Goal: Information Seeking & Learning: Learn about a topic

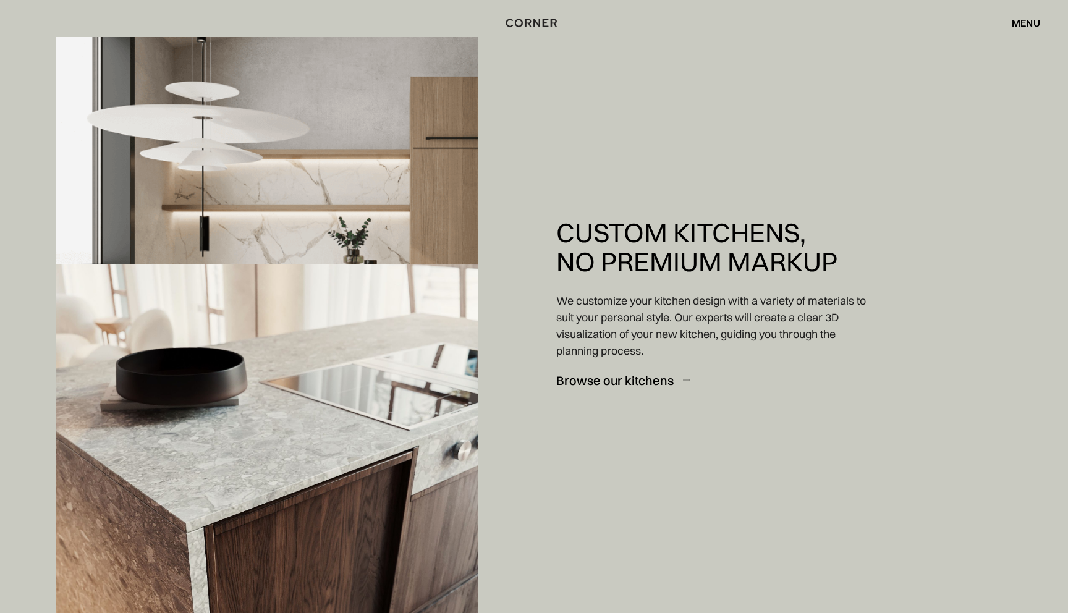
scroll to position [1425, 0]
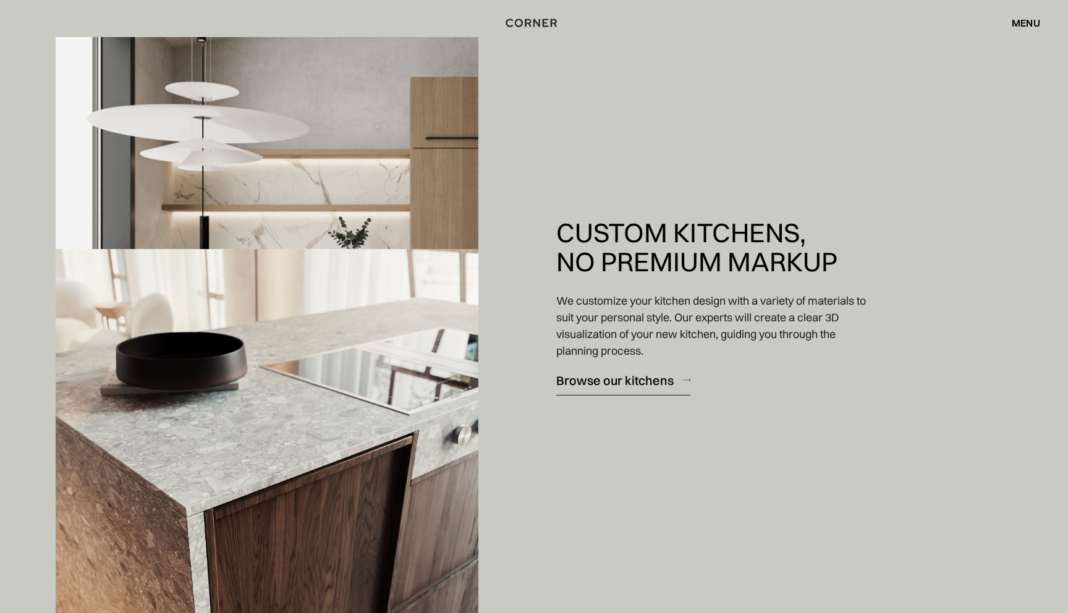
click at [592, 384] on div "Browse our kitchens" at bounding box center [614, 379] width 117 height 17
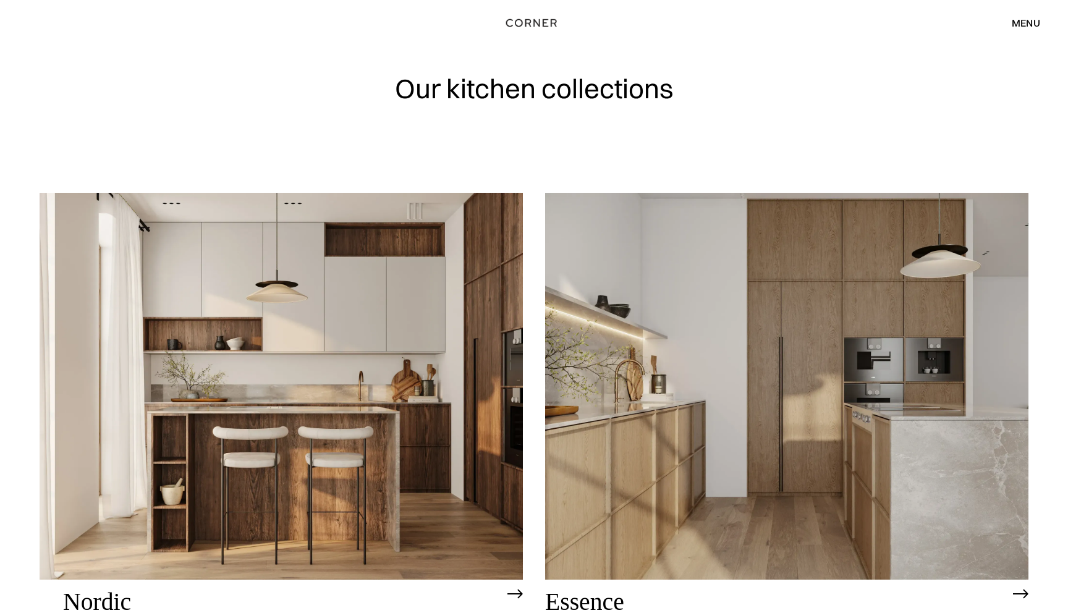
click at [1023, 30] on div "menu close" at bounding box center [1019, 22] width 41 height 21
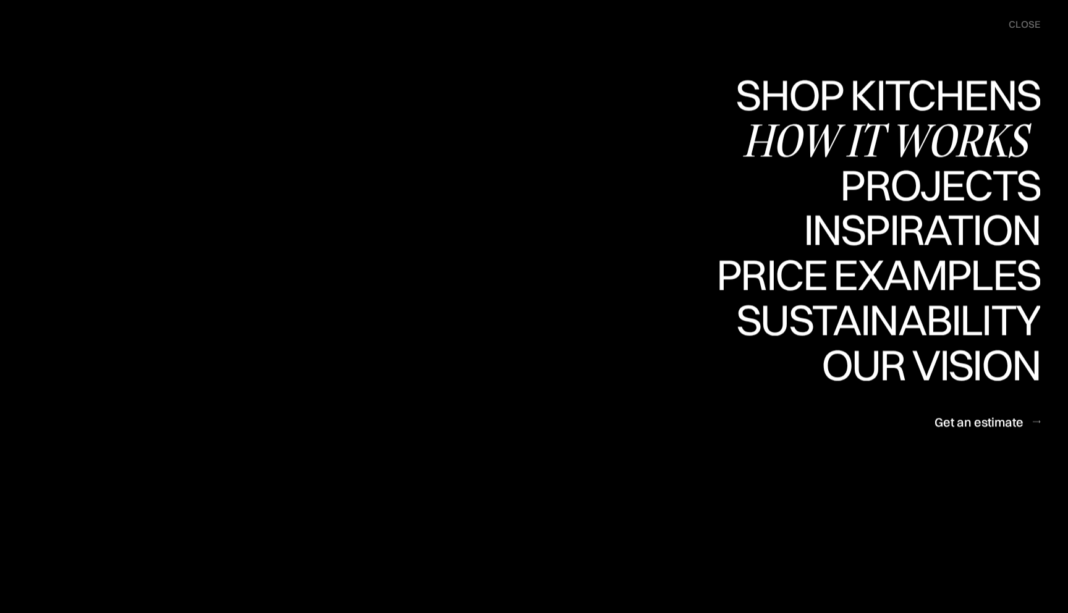
click at [949, 136] on div "How it works" at bounding box center [891, 139] width 298 height 43
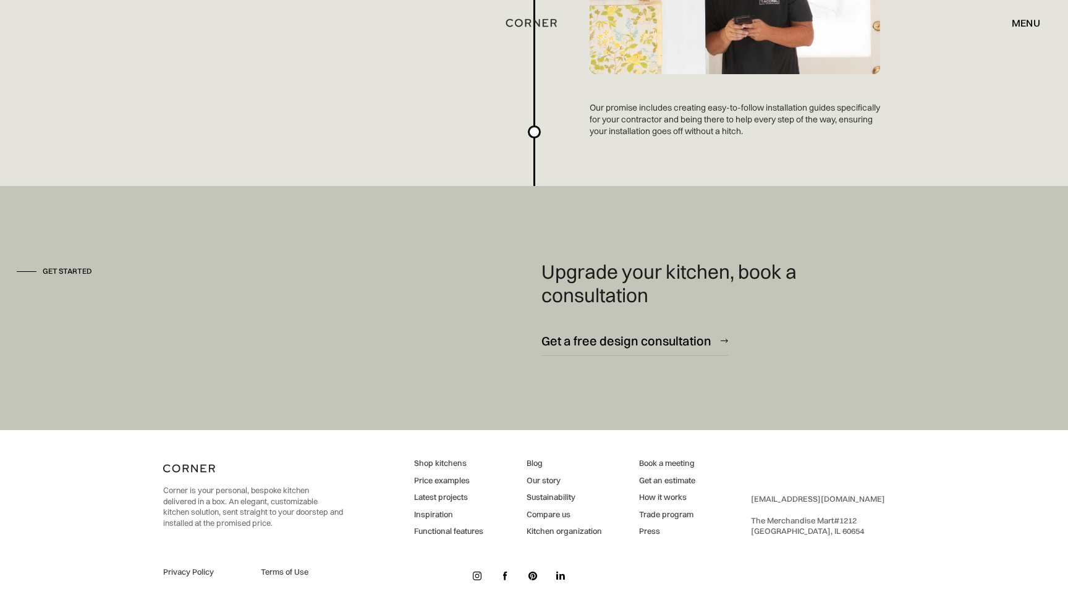
scroll to position [3324, 0]
click at [549, 482] on link "Our story" at bounding box center [563, 480] width 75 height 11
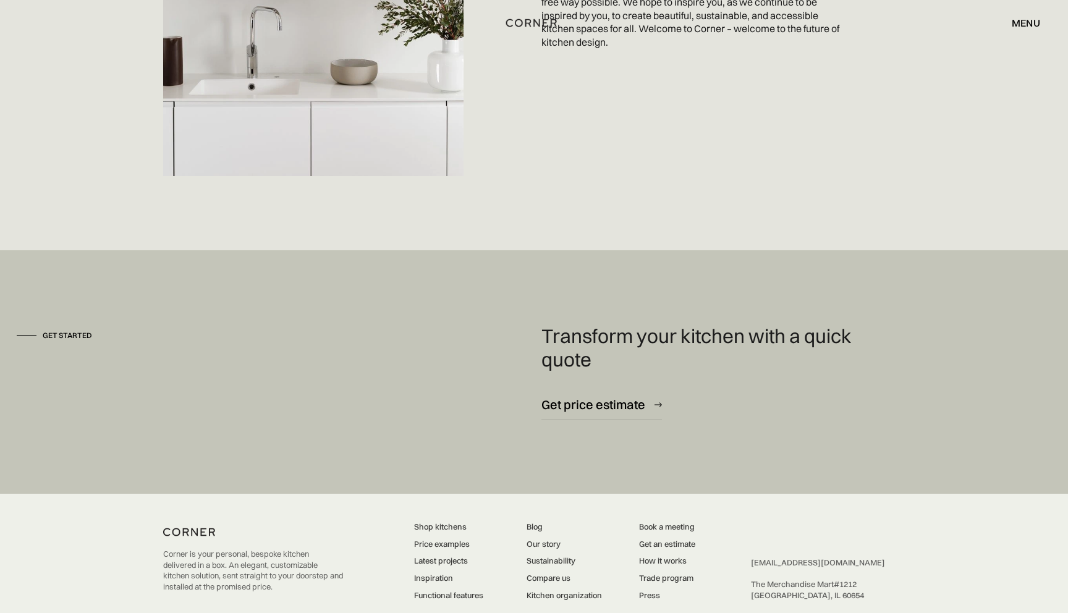
scroll to position [3402, 0]
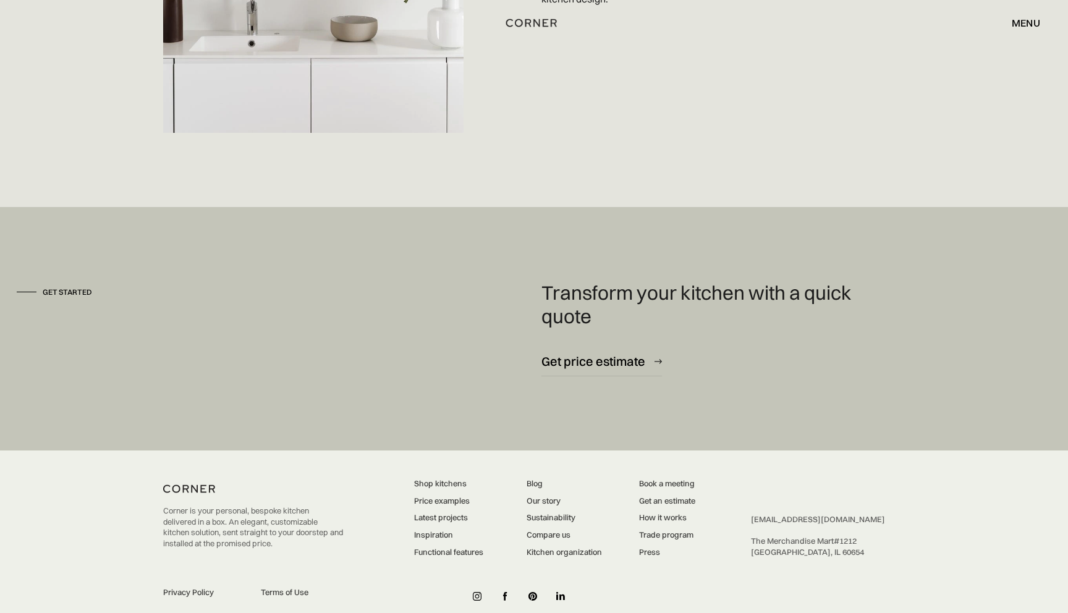
click at [453, 496] on link "Price examples" at bounding box center [448, 501] width 69 height 11
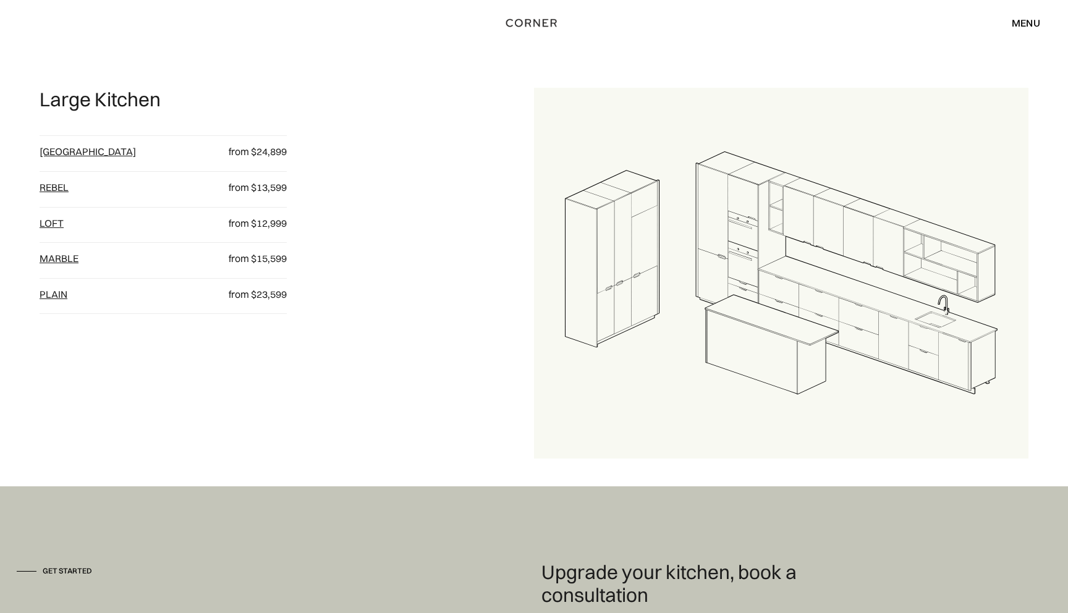
scroll to position [1546, 0]
click at [56, 152] on link "[GEOGRAPHIC_DATA]" at bounding box center [88, 151] width 96 height 12
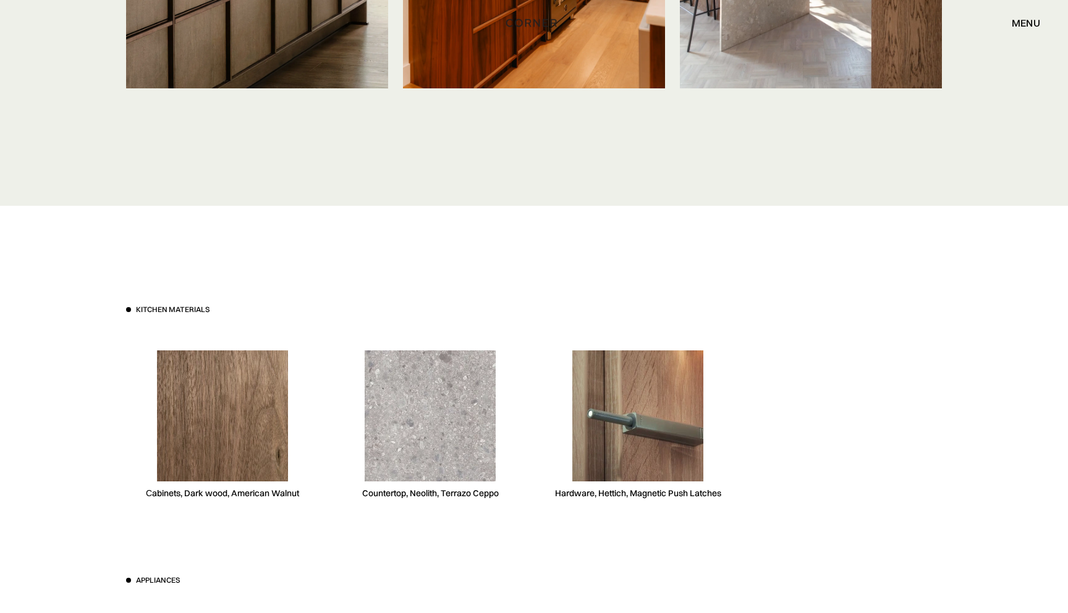
scroll to position [3315, 0]
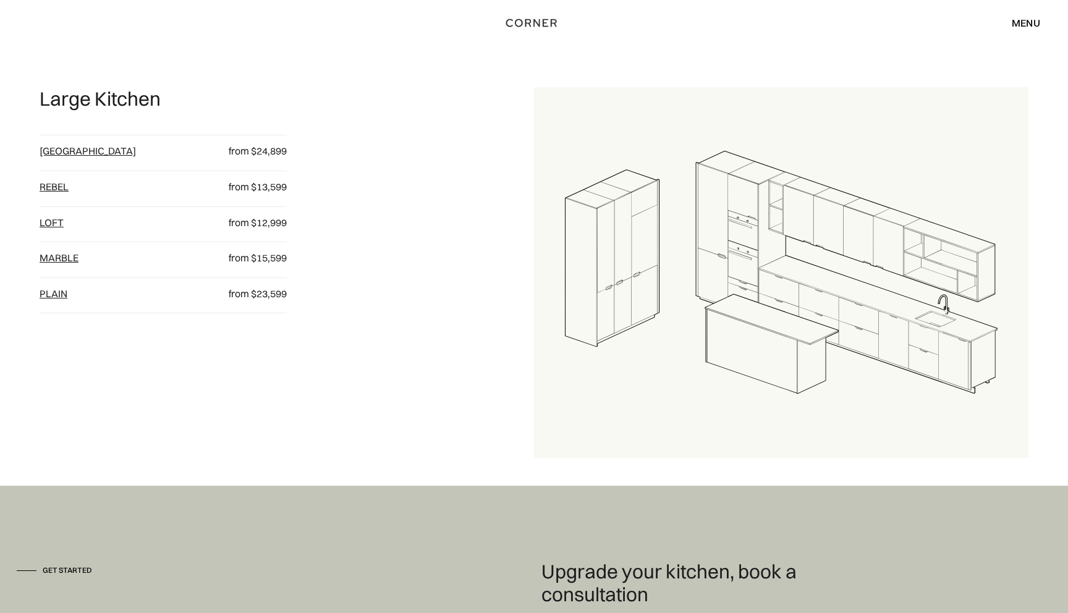
click at [56, 290] on link "plain" at bounding box center [54, 293] width 28 height 12
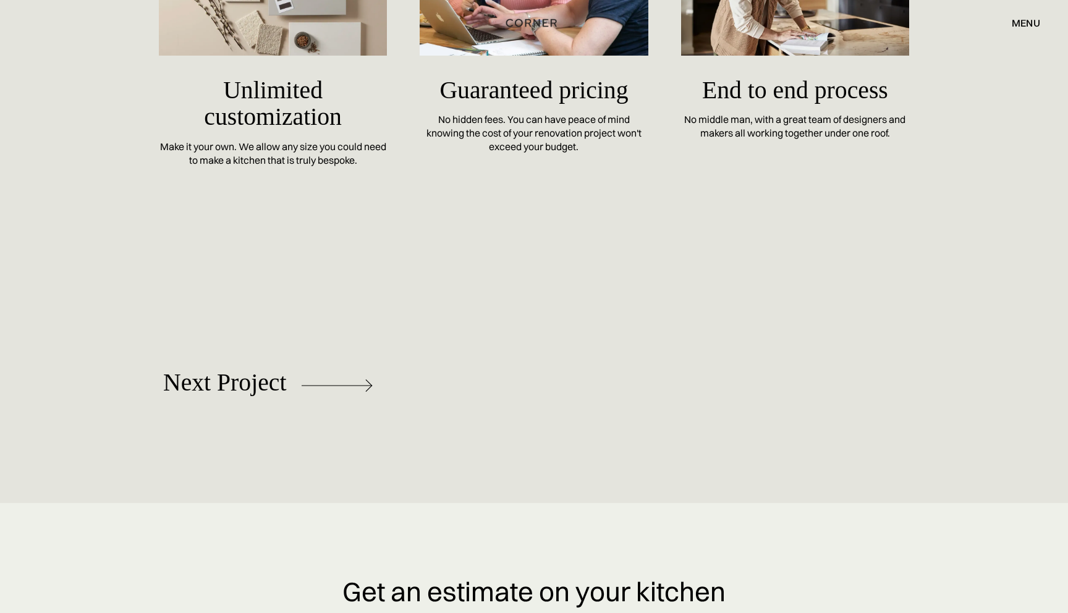
scroll to position [5605, 0]
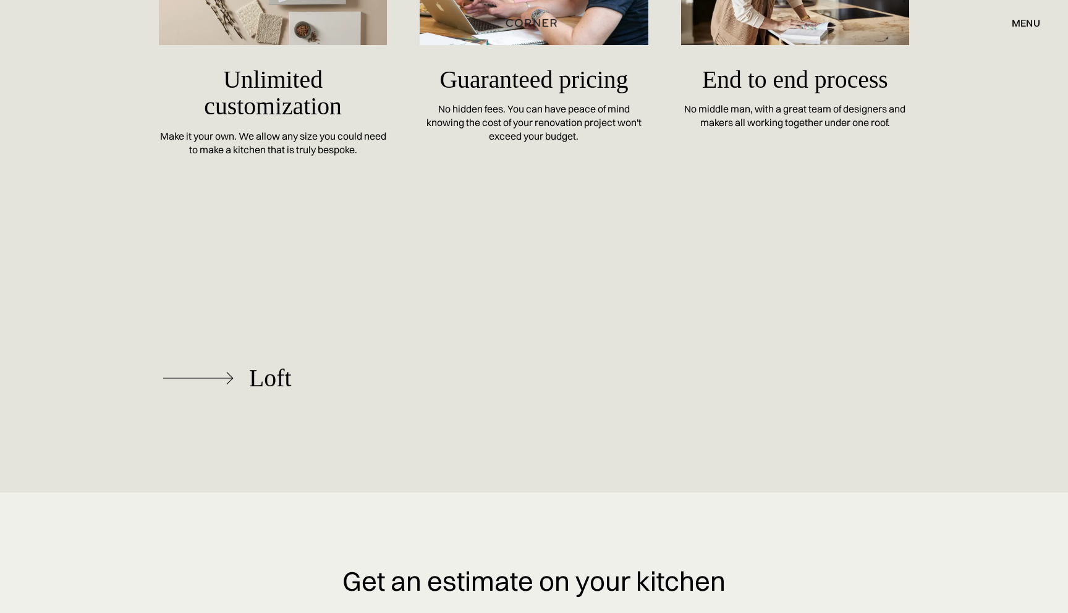
click at [260, 392] on div "Loft" at bounding box center [270, 378] width 42 height 27
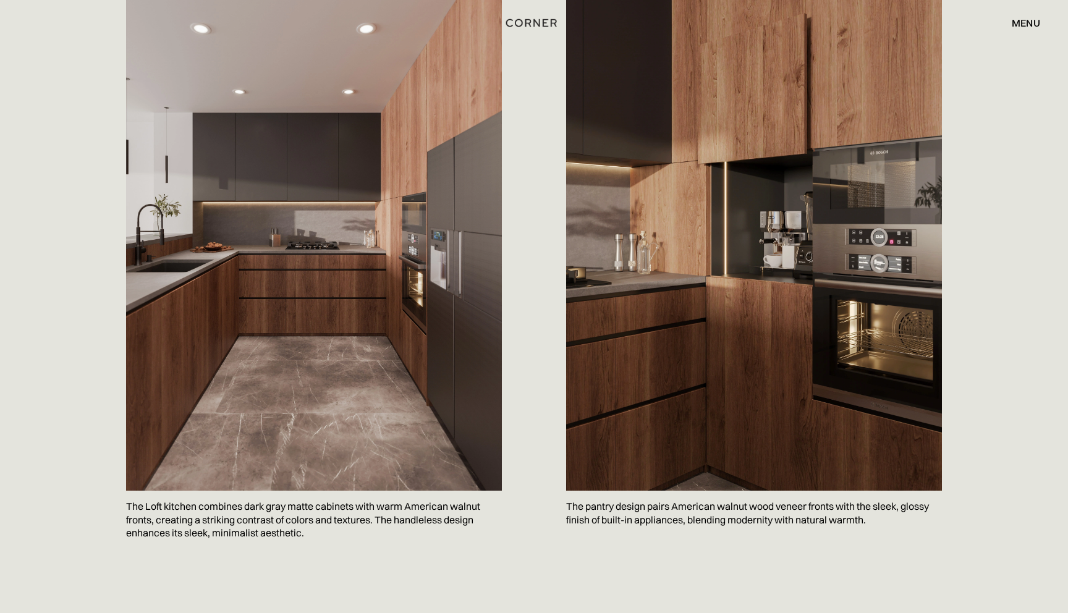
scroll to position [1012, 0]
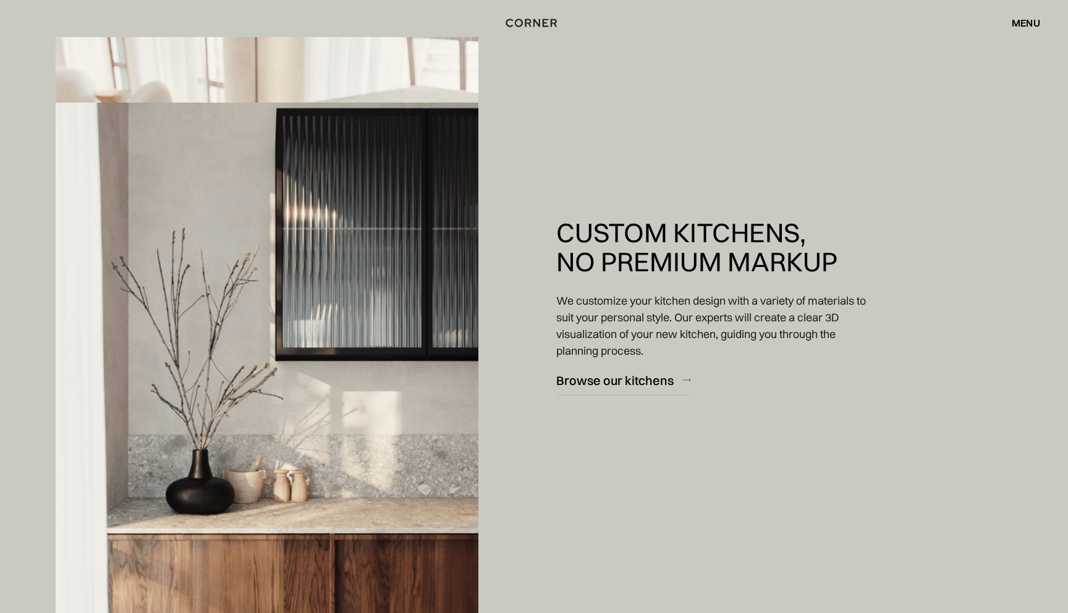
scroll to position [2418, 0]
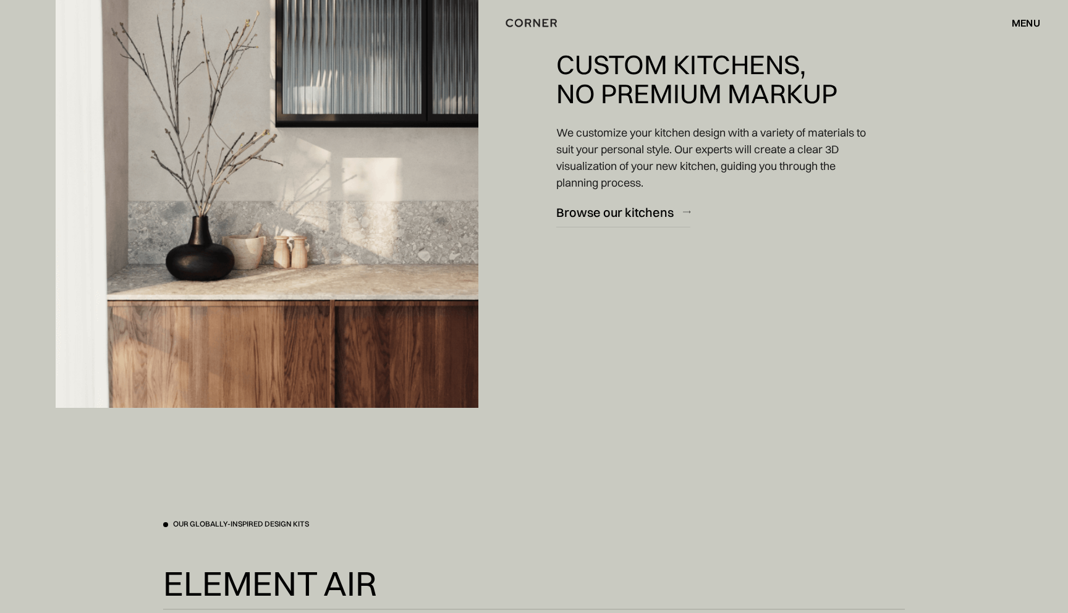
click at [1020, 19] on div "menu" at bounding box center [1026, 23] width 28 height 10
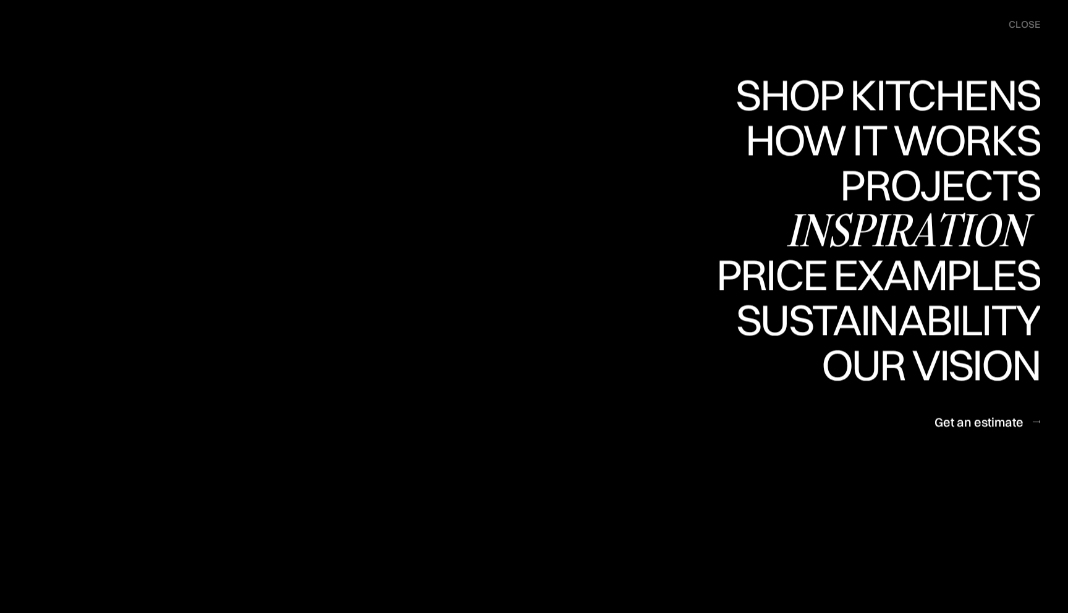
click at [929, 232] on div "Inspiration" at bounding box center [913, 229] width 254 height 43
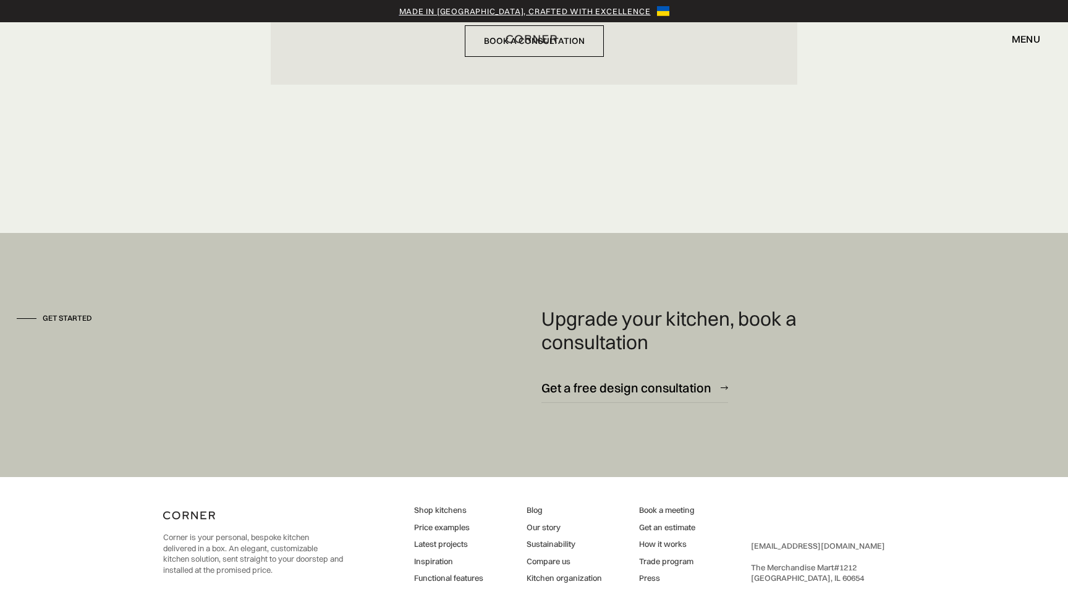
scroll to position [3629, 0]
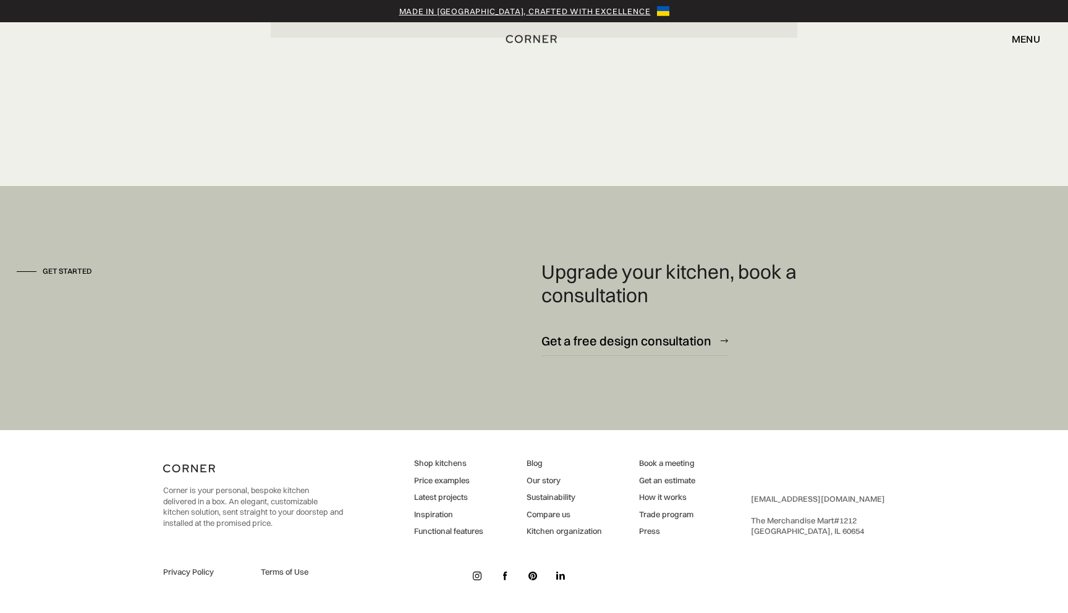
click at [650, 500] on link "How it works" at bounding box center [667, 497] width 56 height 11
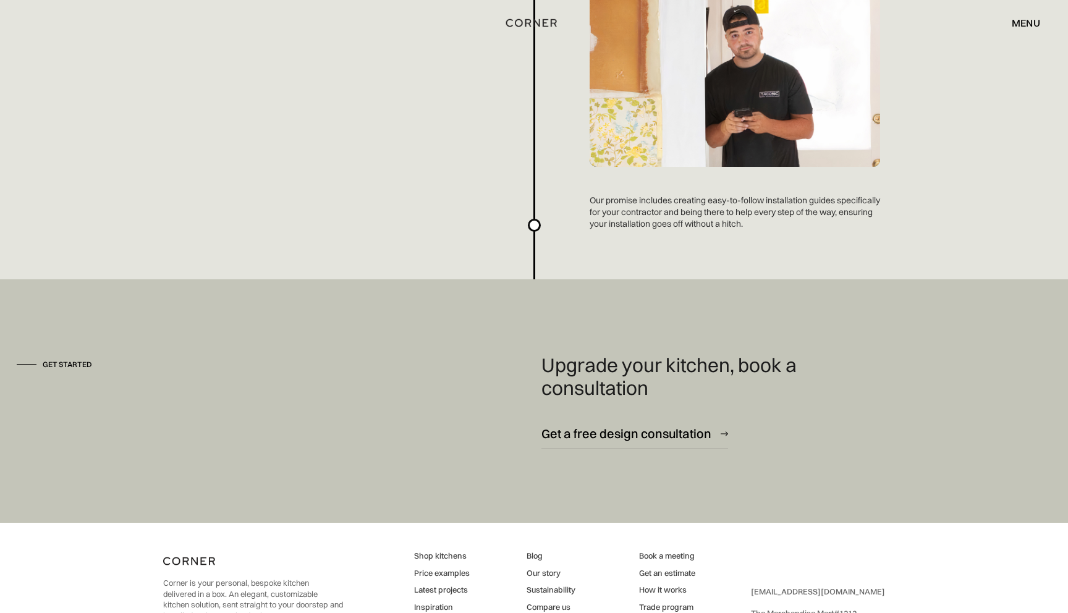
scroll to position [3324, 0]
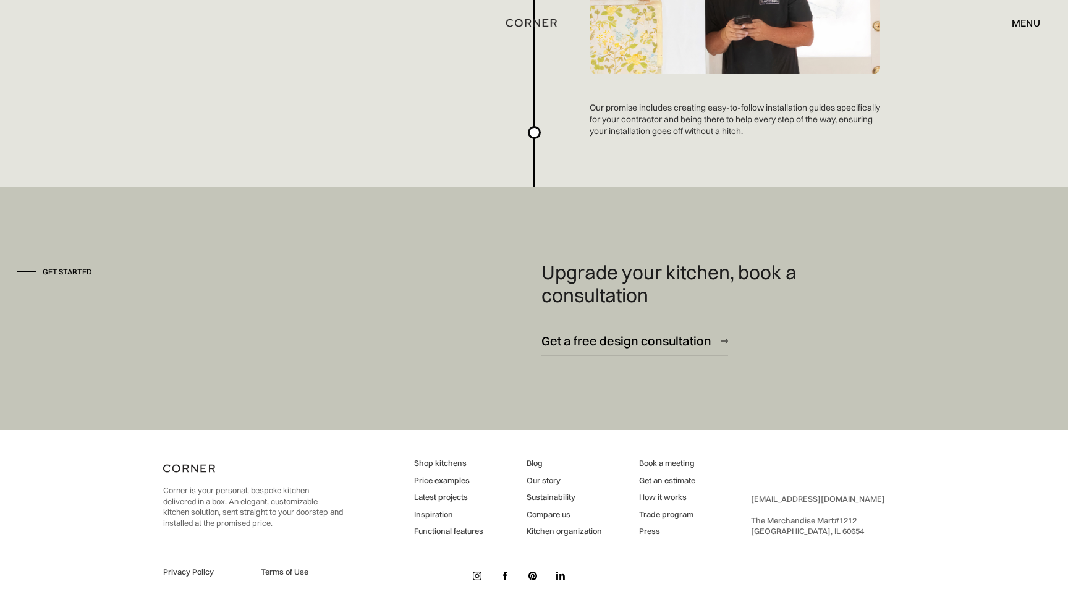
click at [476, 530] on link "Functional features" at bounding box center [448, 531] width 69 height 11
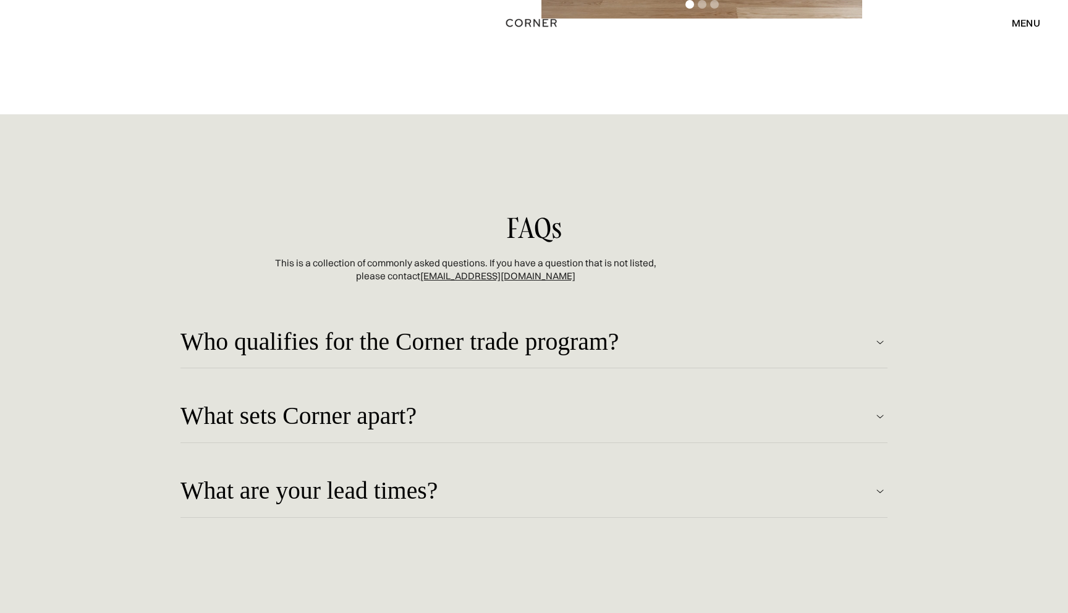
scroll to position [2986, 0]
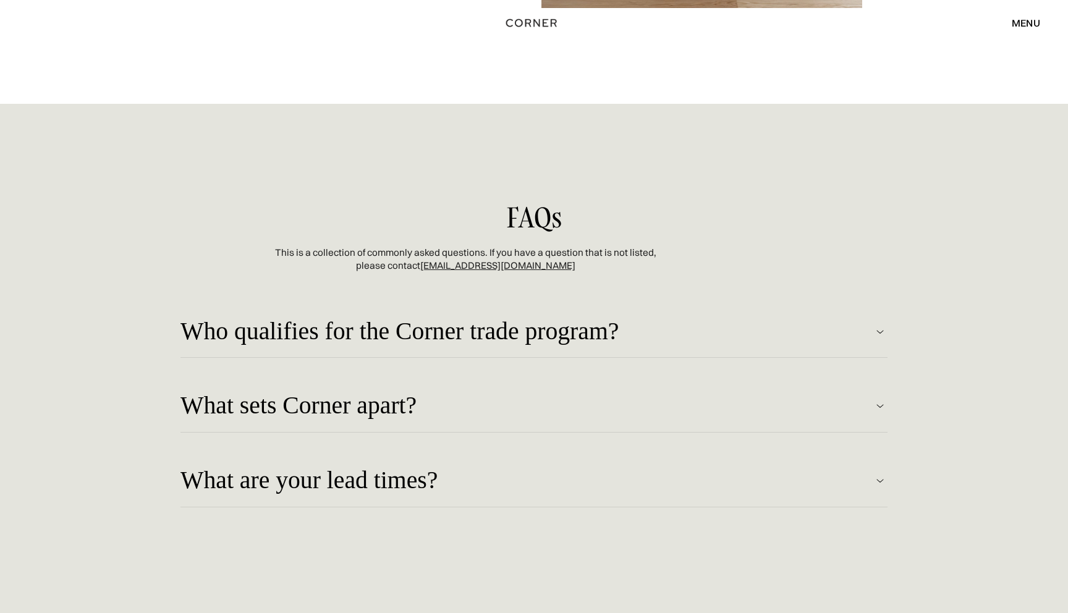
click at [540, 334] on div "Who qualifies for the Corner trade program?" at bounding box center [526, 331] width 692 height 27
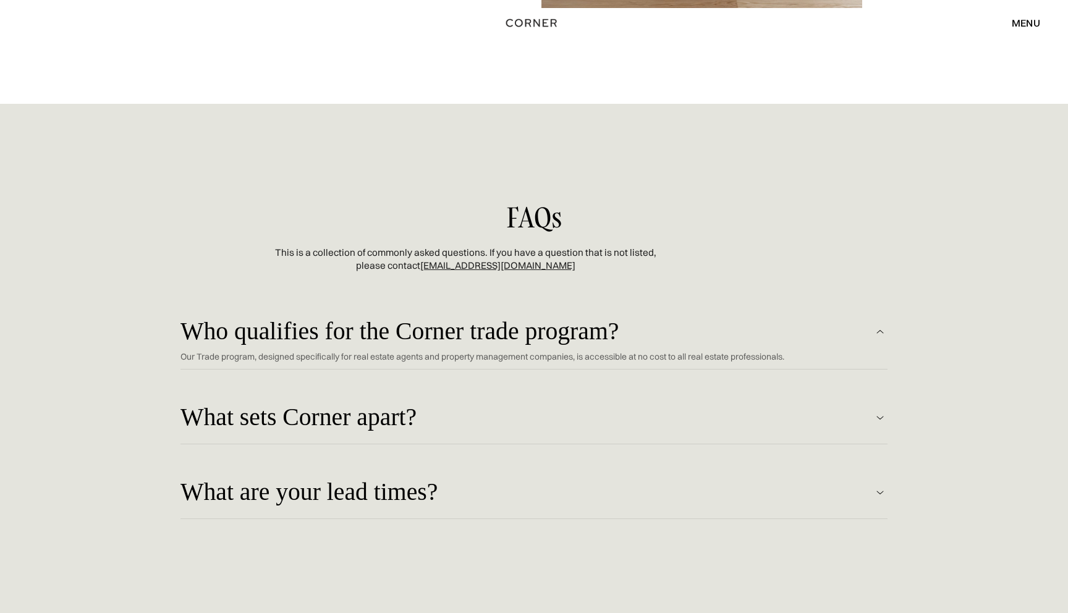
click at [591, 423] on div "What sets Corner apart?" at bounding box center [526, 417] width 692 height 27
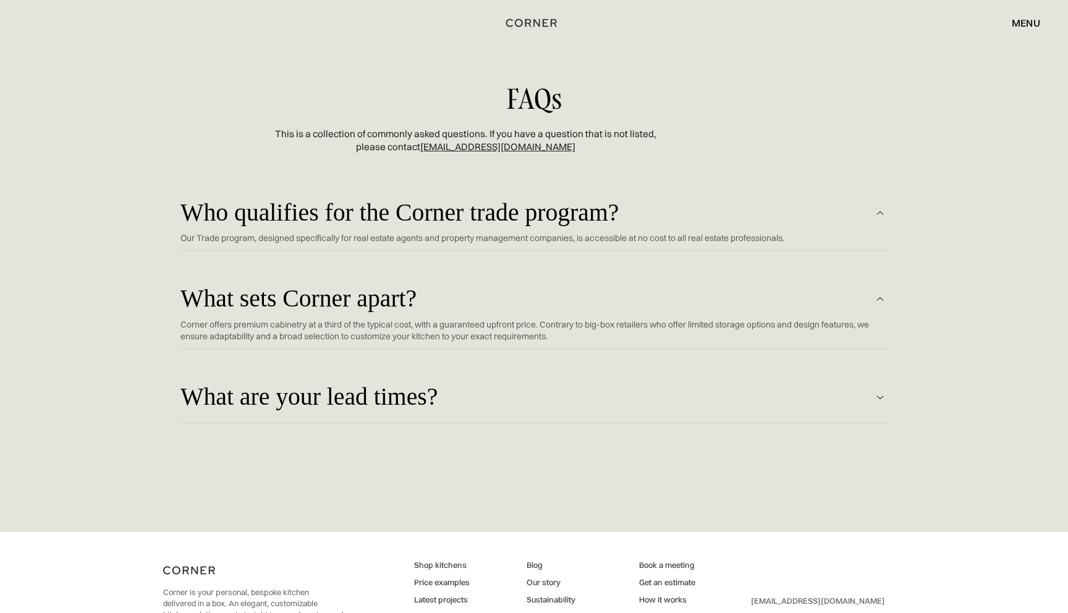
scroll to position [3109, 0]
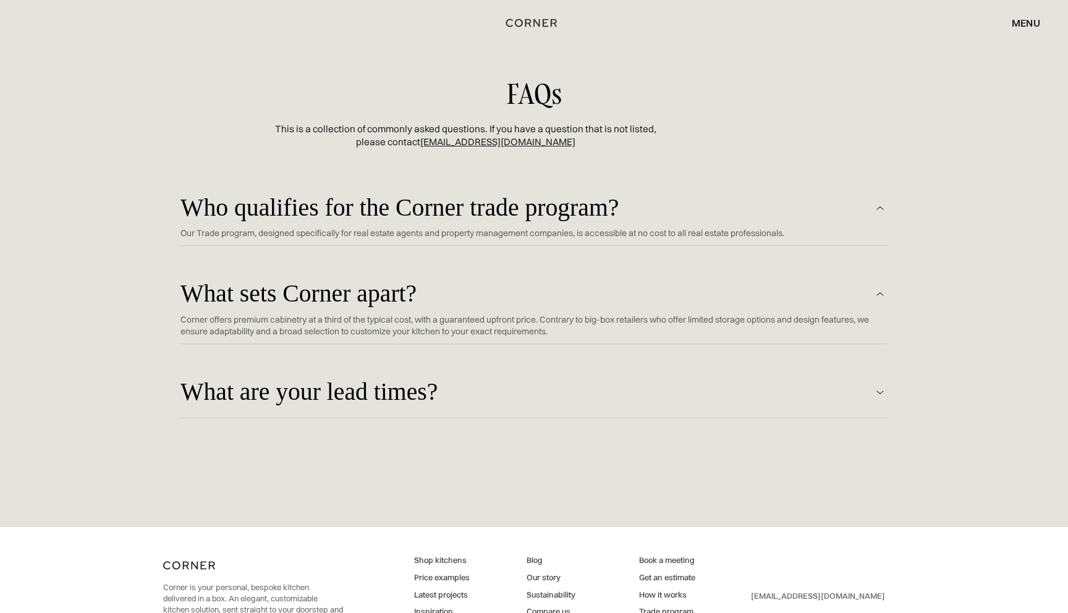
click at [416, 389] on div "What are your lead times?" at bounding box center [526, 392] width 692 height 27
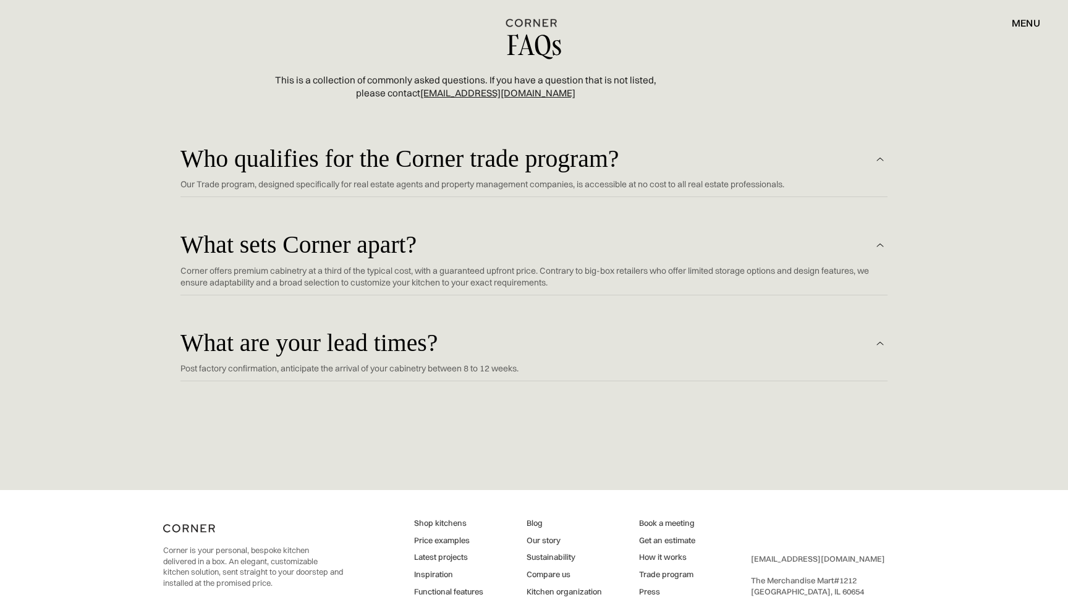
scroll to position [3218, 0]
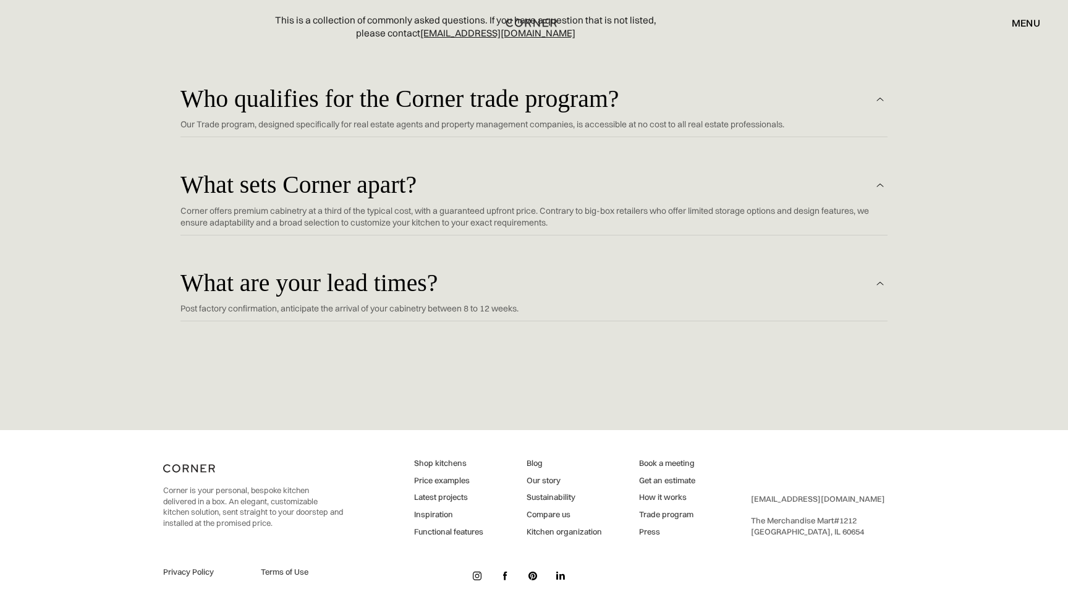
click at [450, 501] on link "Latest projects" at bounding box center [448, 497] width 69 height 11
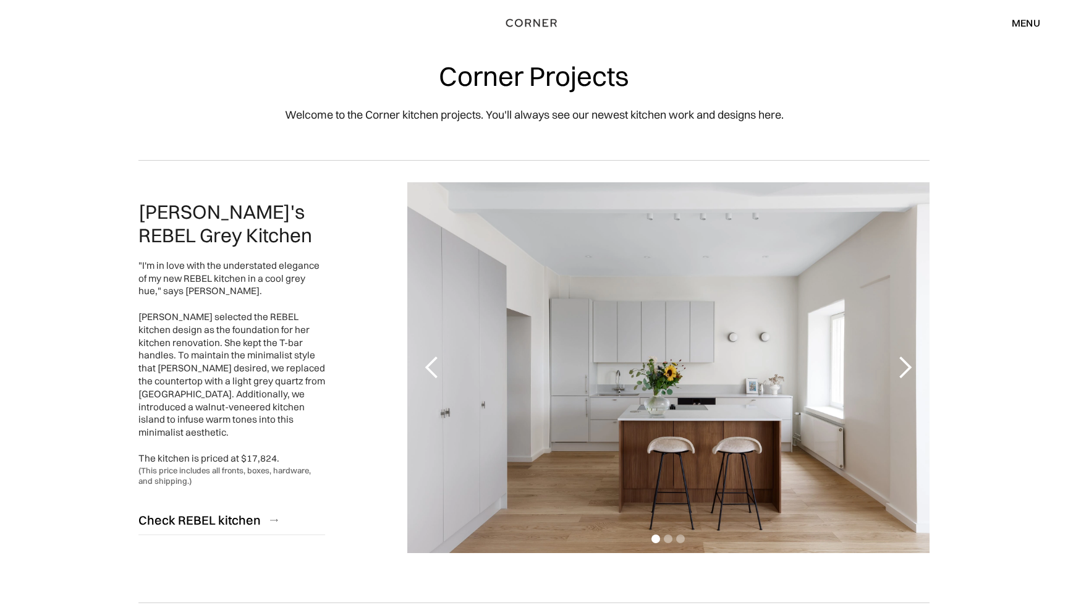
click at [905, 363] on div "next slide" at bounding box center [904, 367] width 25 height 25
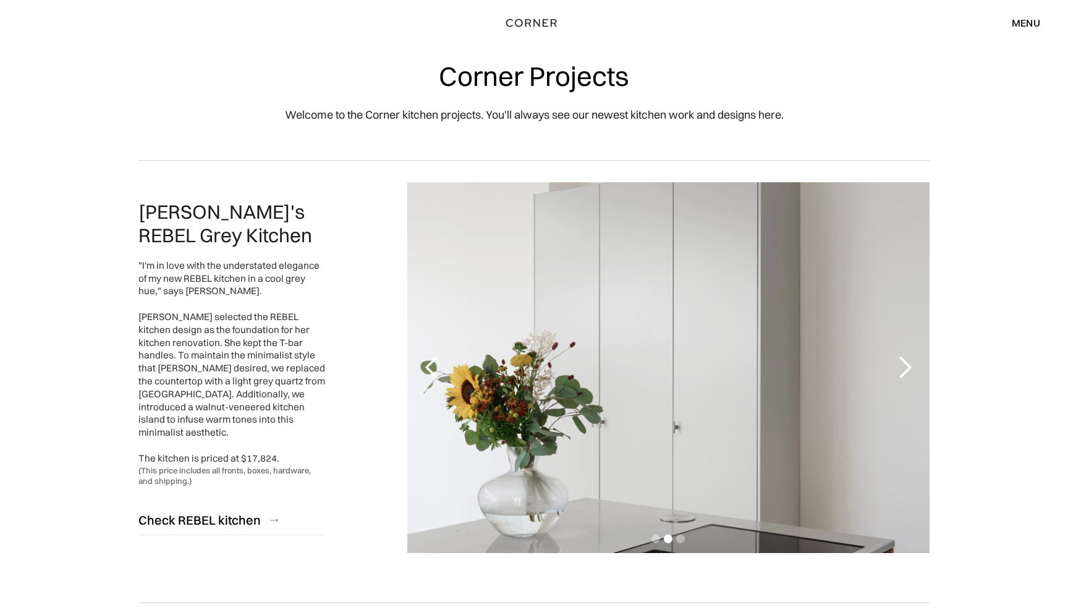
click at [906, 363] on div "next slide" at bounding box center [904, 367] width 25 height 25
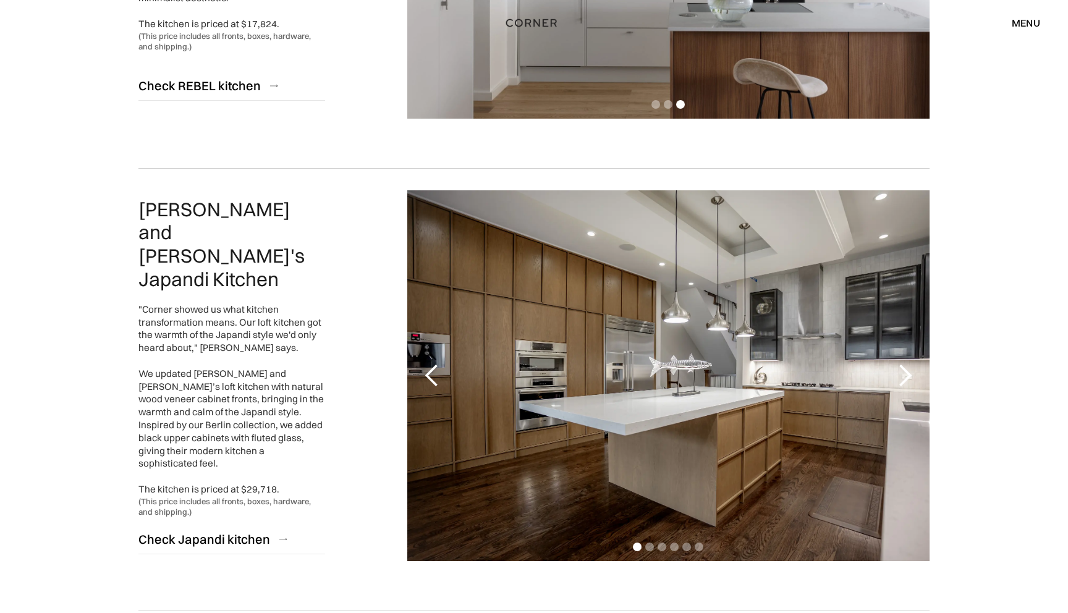
scroll to position [514, 0]
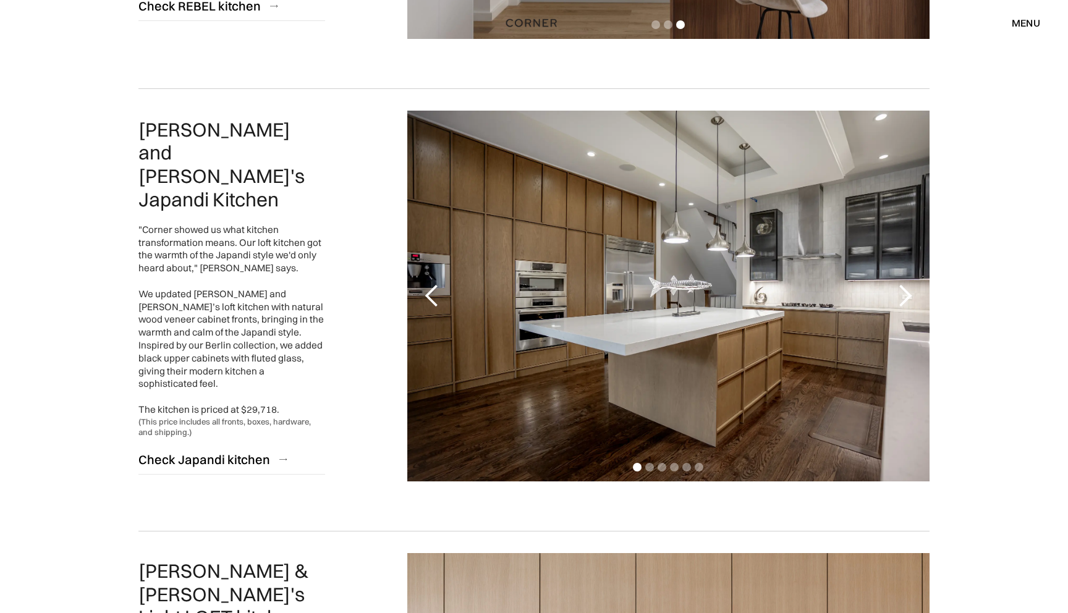
click at [912, 289] on div "next slide" at bounding box center [904, 296] width 25 height 25
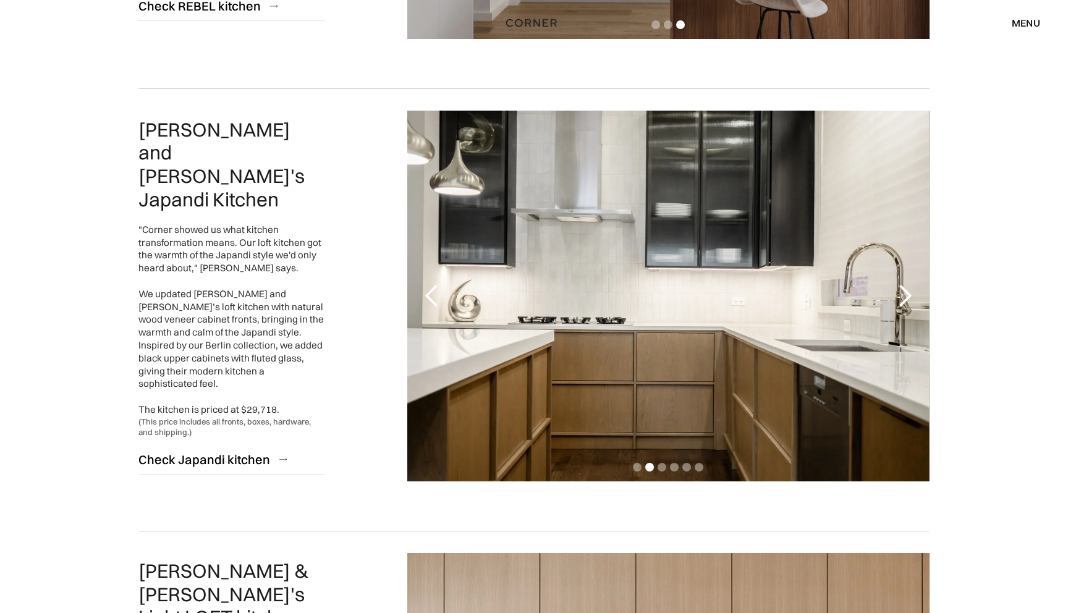
click at [912, 290] on div "next slide" at bounding box center [904, 296] width 25 height 25
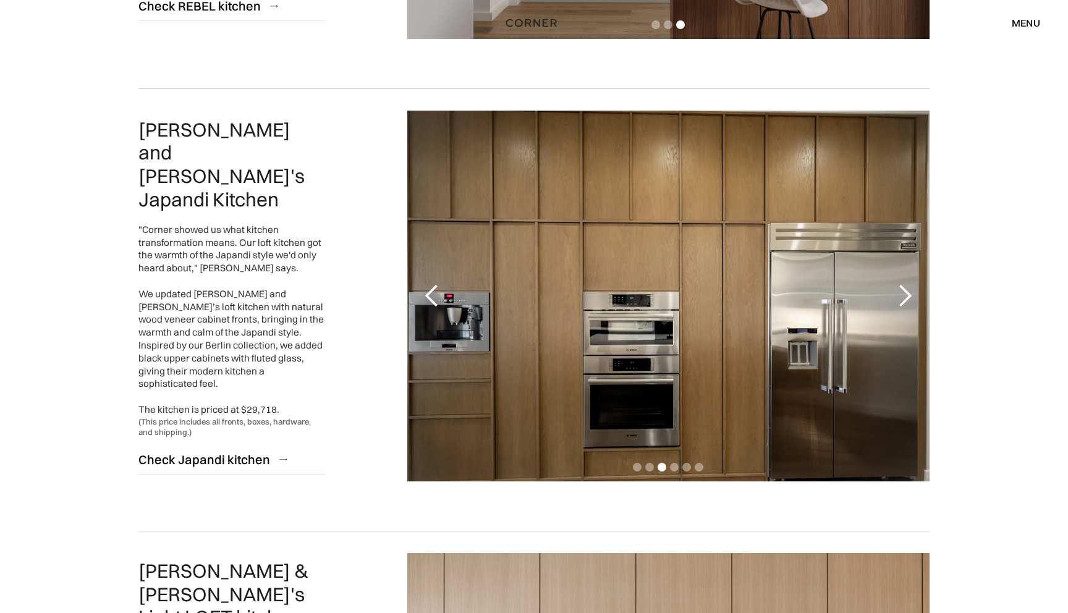
click at [912, 290] on div "next slide" at bounding box center [904, 296] width 25 height 25
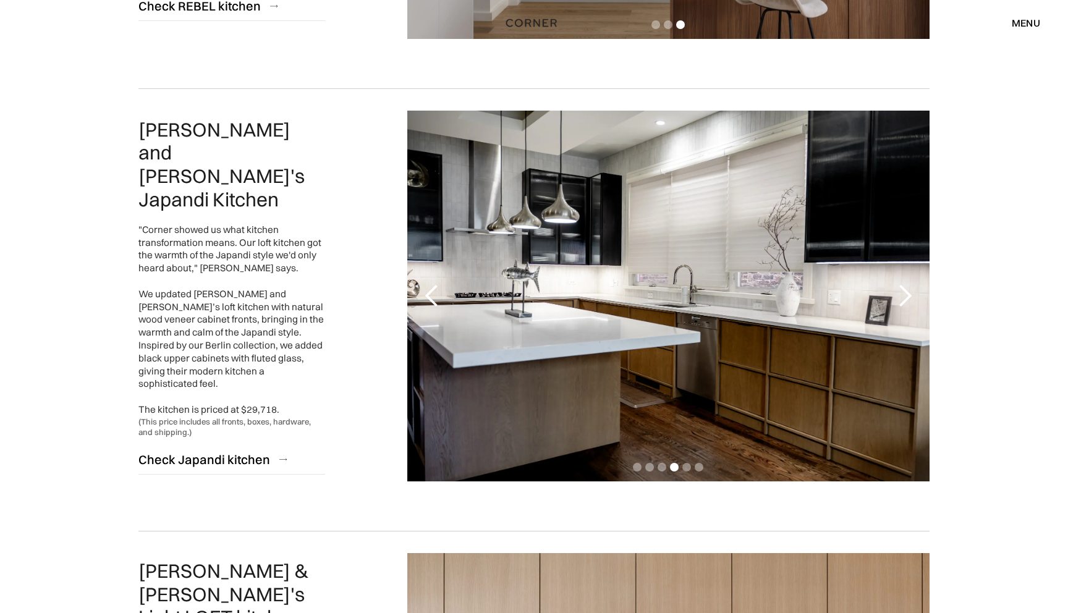
click at [913, 290] on div "next slide" at bounding box center [904, 296] width 25 height 25
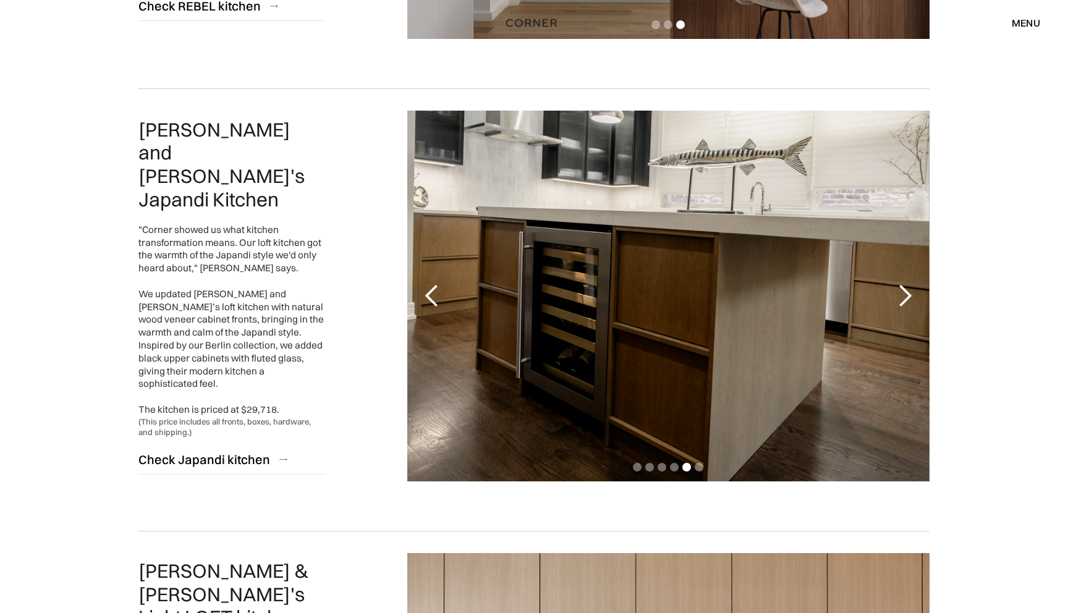
click at [913, 290] on div "next slide" at bounding box center [904, 296] width 25 height 25
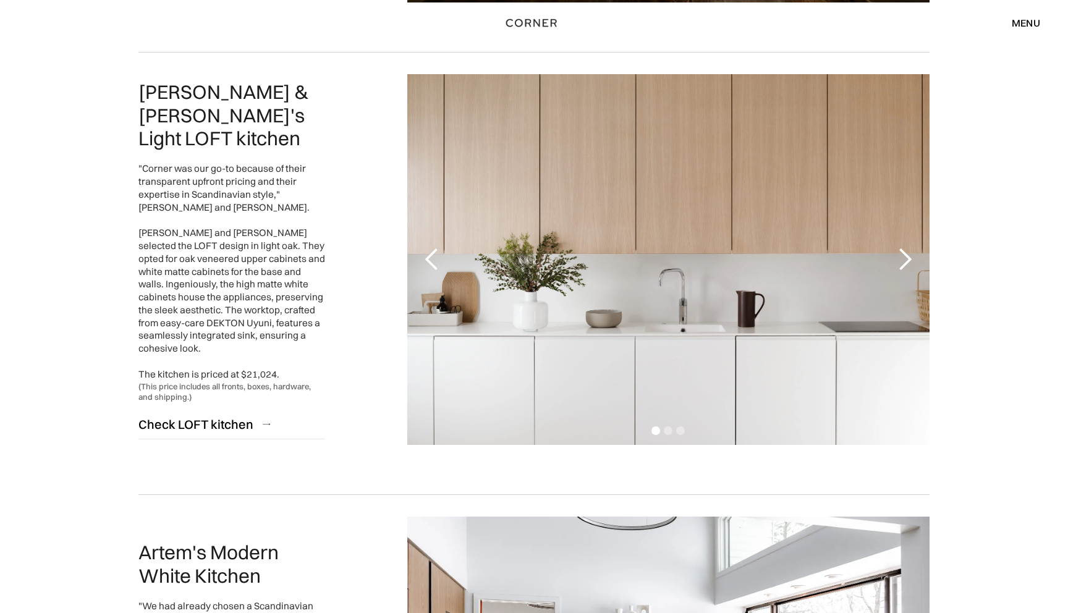
scroll to position [995, 0]
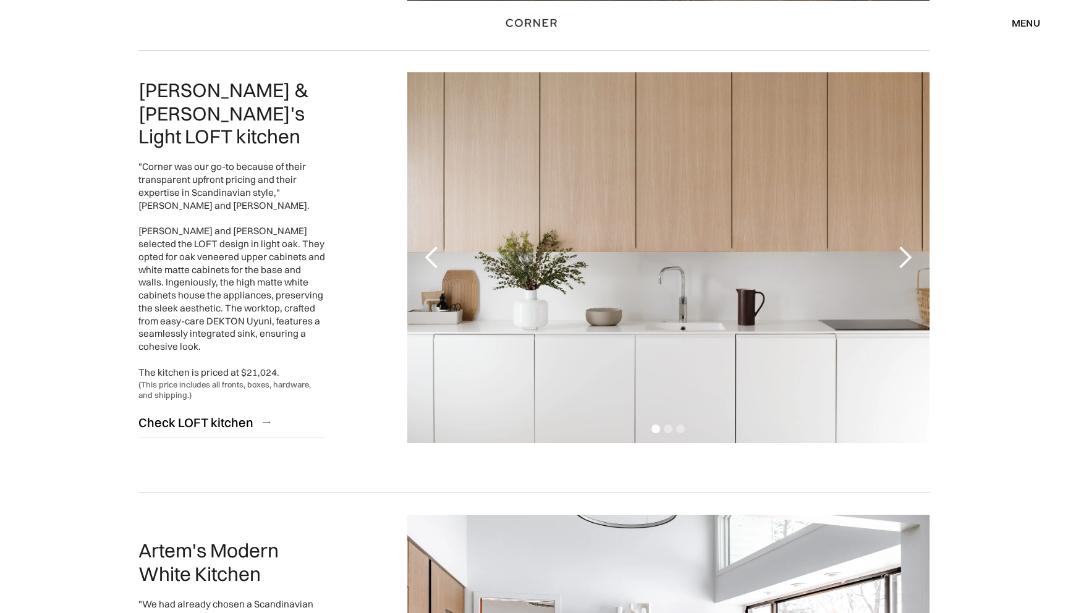
click at [901, 242] on div "next slide" at bounding box center [904, 257] width 49 height 371
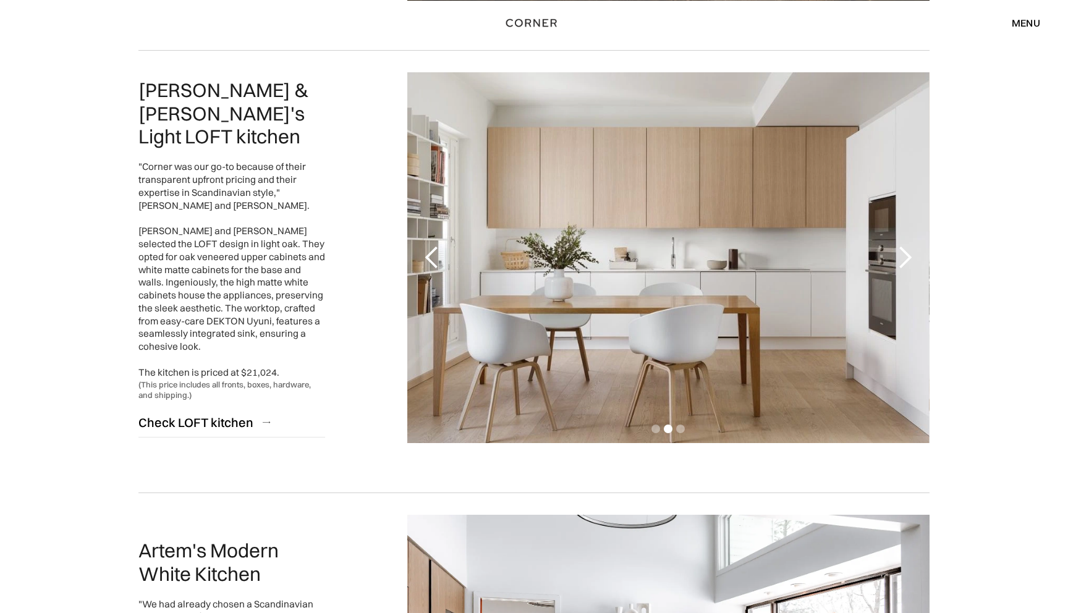
click at [901, 242] on div "next slide" at bounding box center [904, 257] width 49 height 371
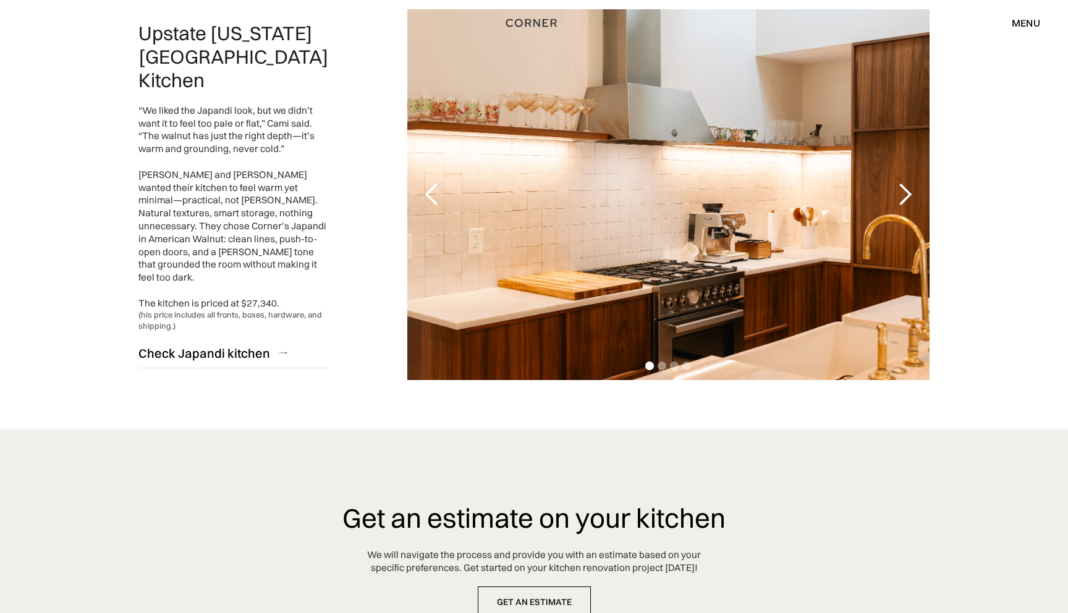
scroll to position [2866, 0]
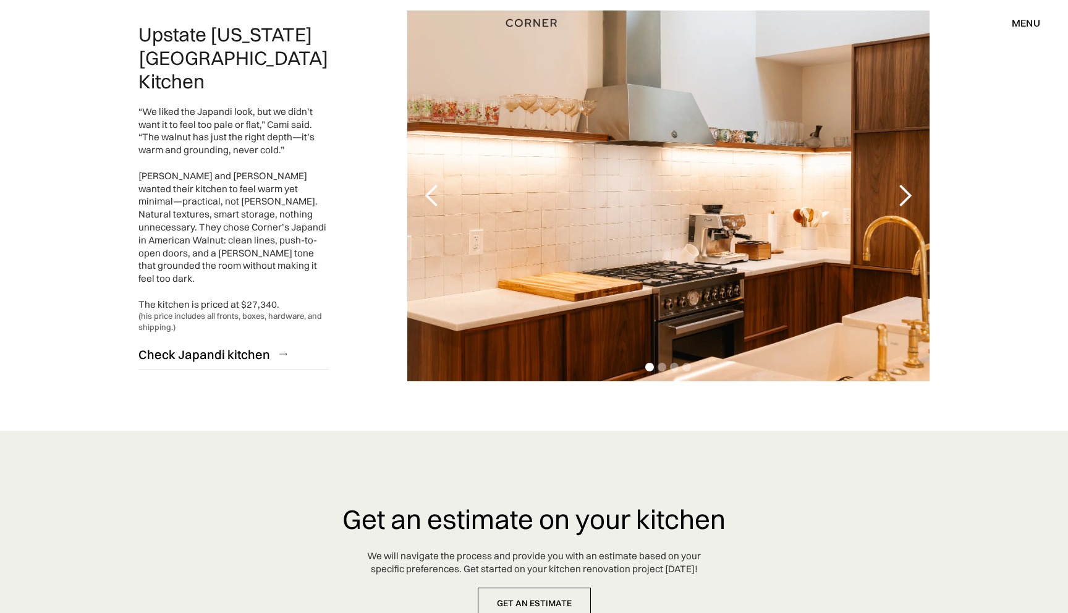
click at [902, 184] on div "next slide" at bounding box center [904, 196] width 25 height 25
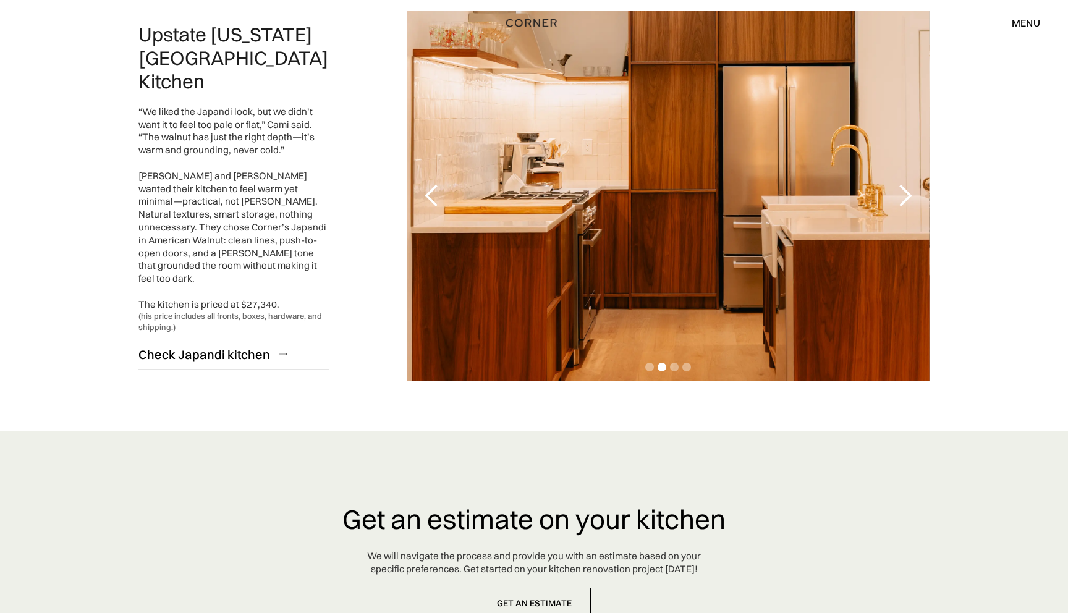
click at [902, 184] on div "next slide" at bounding box center [904, 196] width 25 height 25
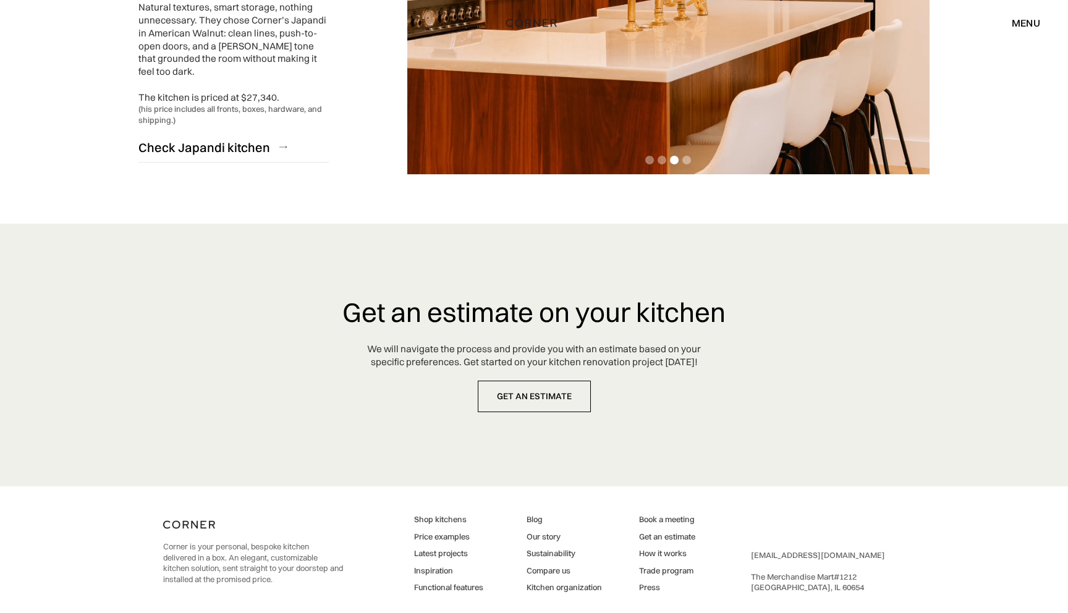
scroll to position [3106, 0]
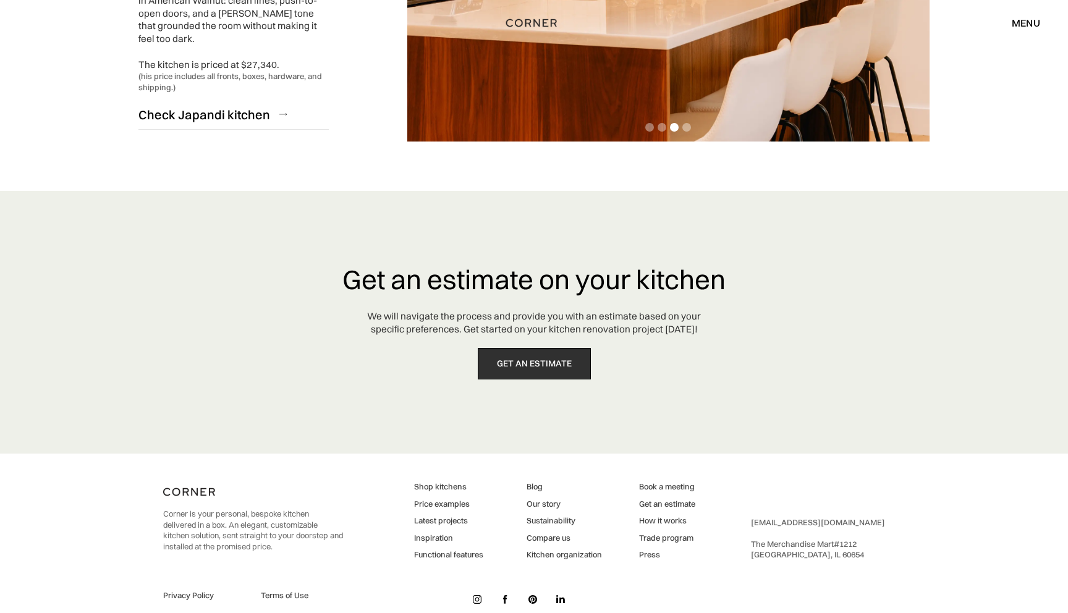
click at [523, 348] on link "get an estimate" at bounding box center [534, 364] width 113 height 32
click at [550, 348] on link "get an estimate" at bounding box center [534, 364] width 113 height 32
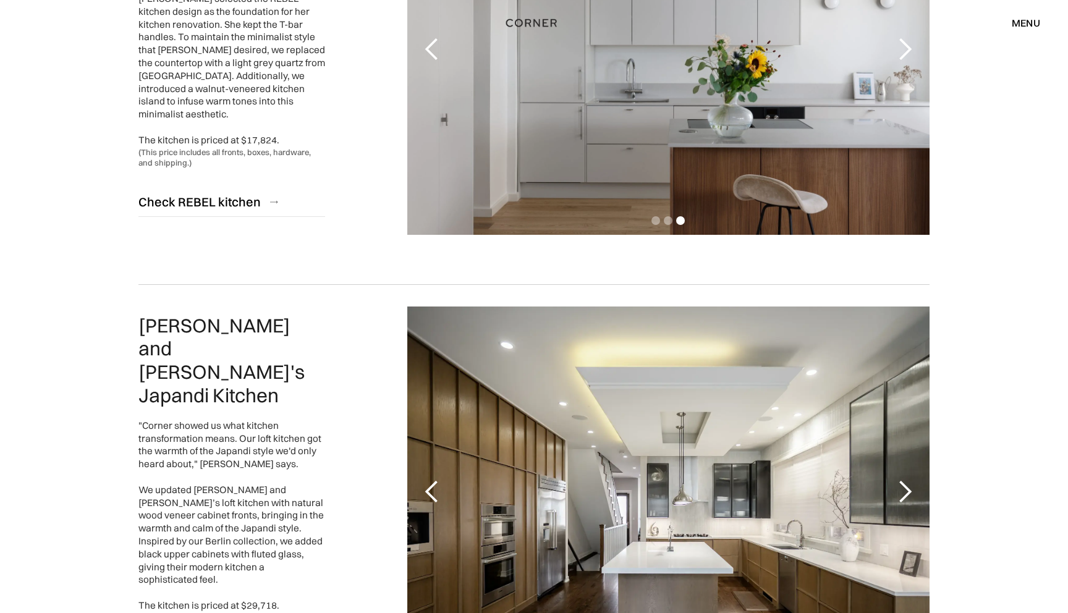
scroll to position [0, 0]
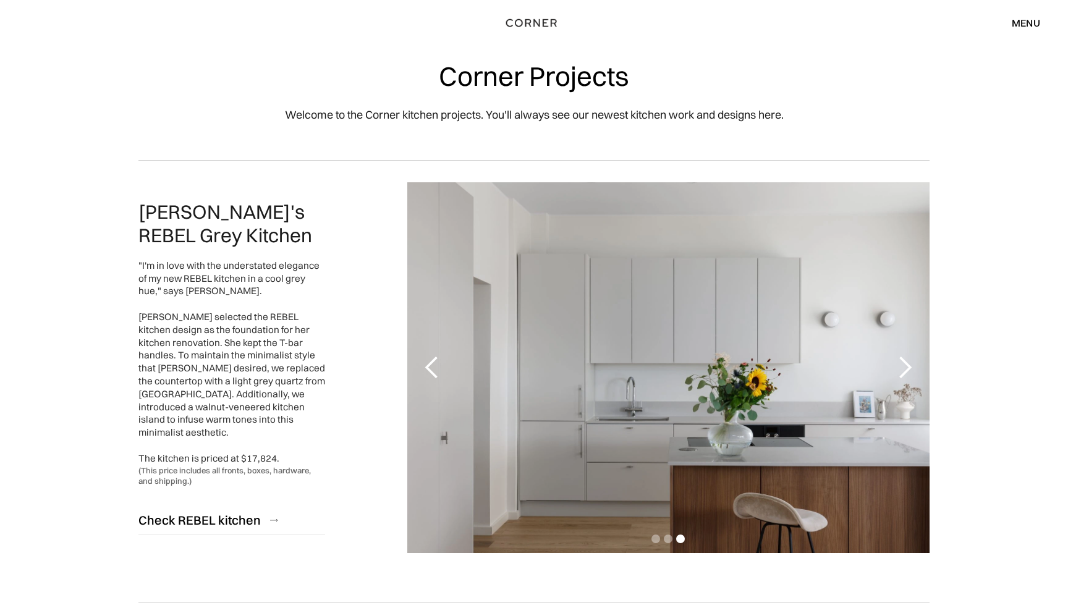
click at [1023, 21] on div "menu" at bounding box center [1026, 23] width 28 height 10
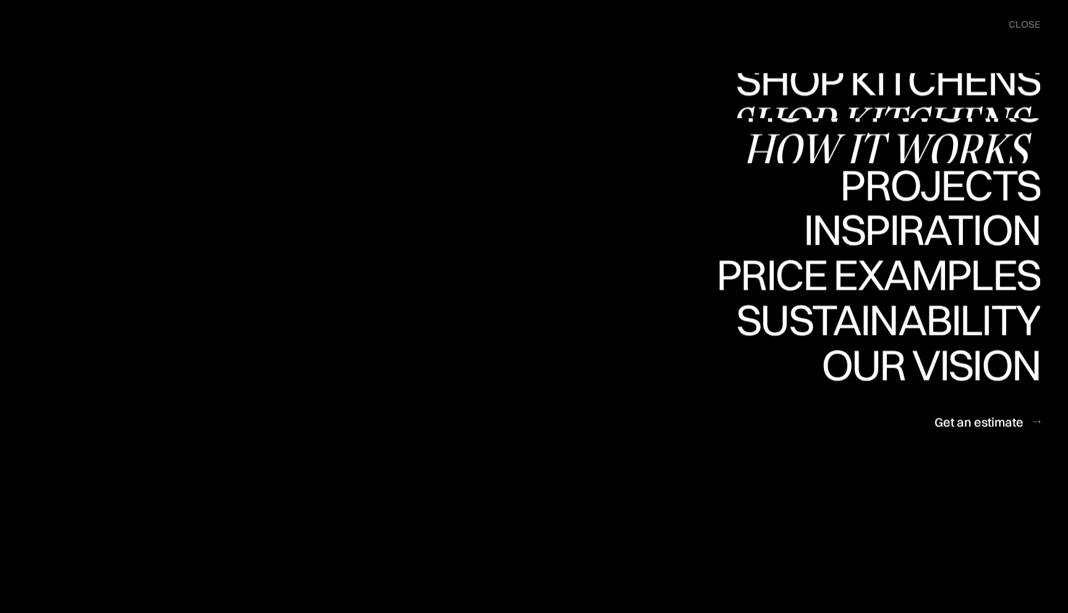
click at [908, 106] on div "Shop Kitchens" at bounding box center [884, 122] width 311 height 43
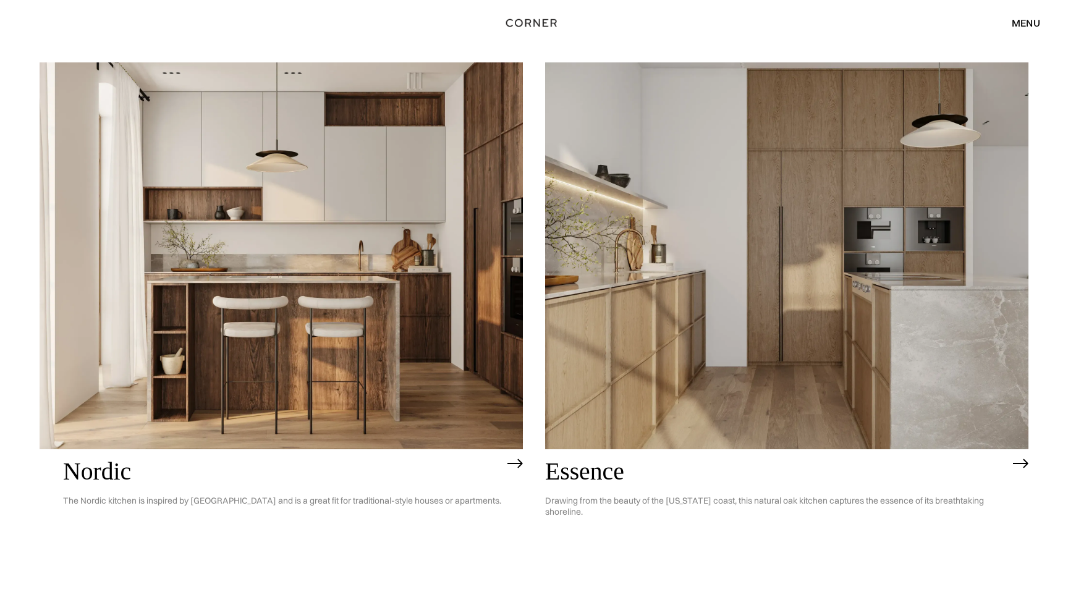
scroll to position [134, 0]
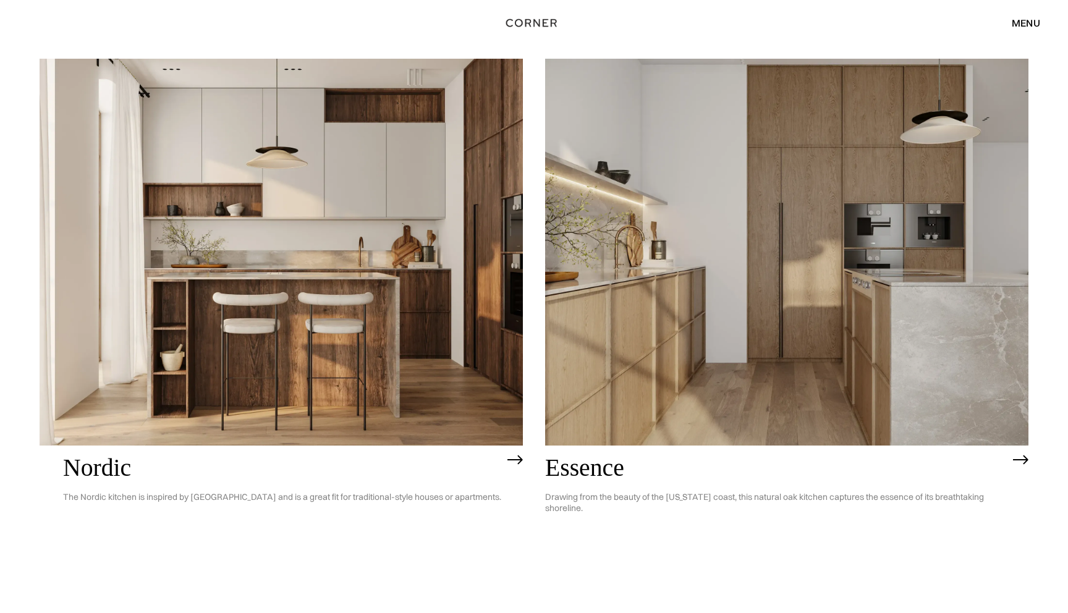
click at [834, 270] on img at bounding box center [786, 252] width 483 height 387
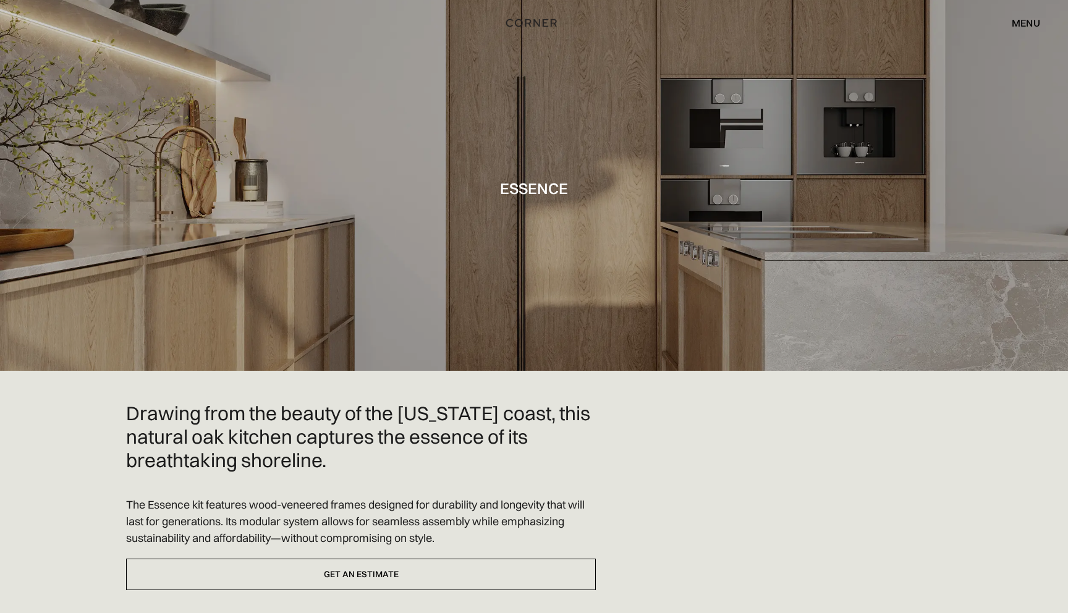
click at [1024, 26] on div "menu" at bounding box center [1026, 23] width 28 height 10
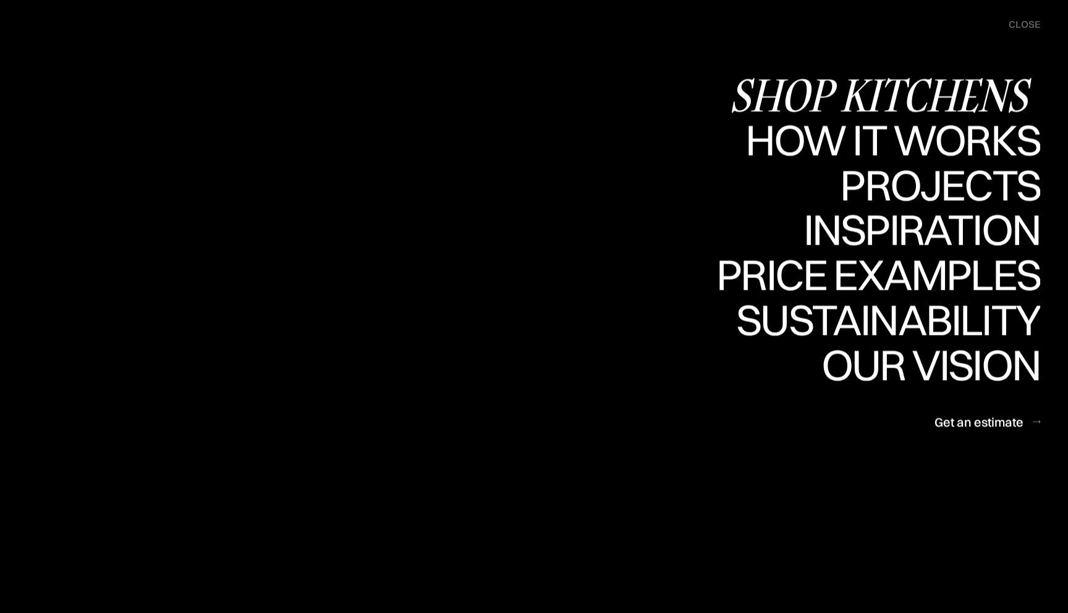
click at [979, 85] on div "Shop Kitchens" at bounding box center [884, 94] width 311 height 43
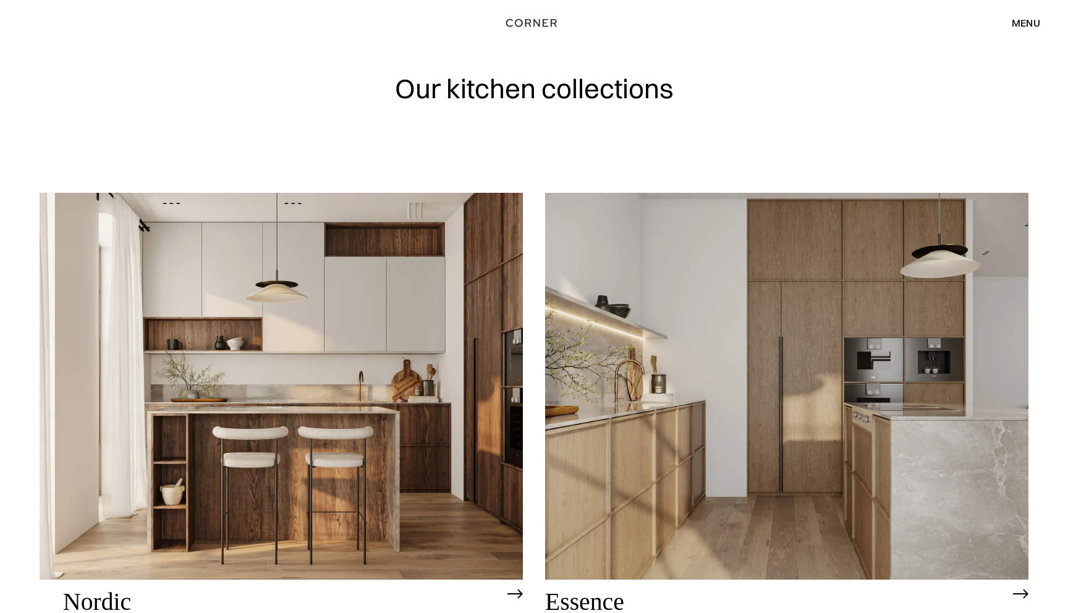
click at [1027, 18] on div "menu" at bounding box center [1026, 23] width 28 height 10
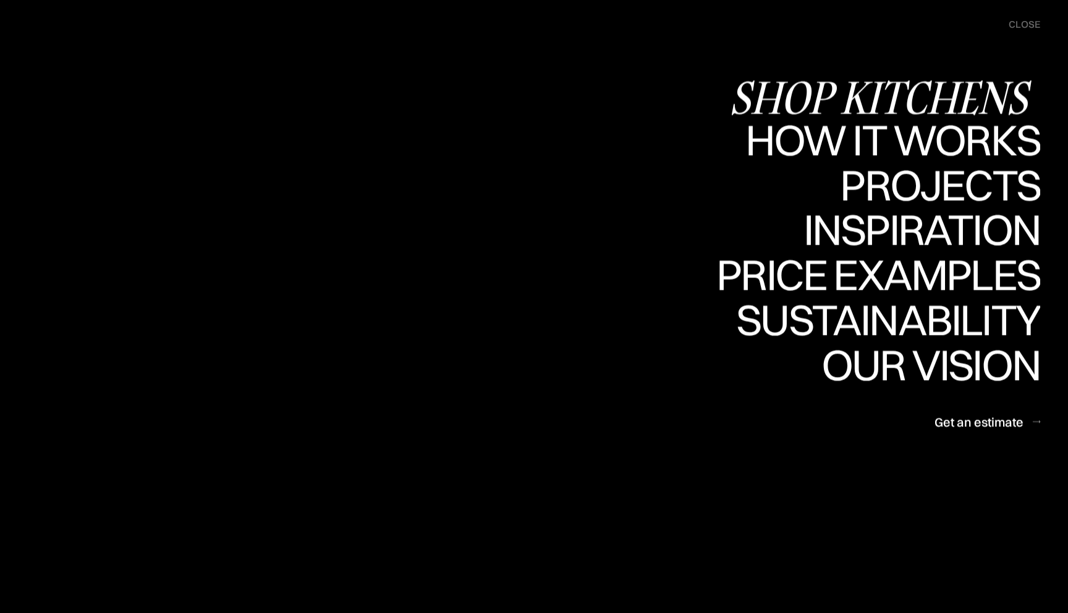
click at [925, 93] on div "Shop Kitchens" at bounding box center [884, 96] width 311 height 43
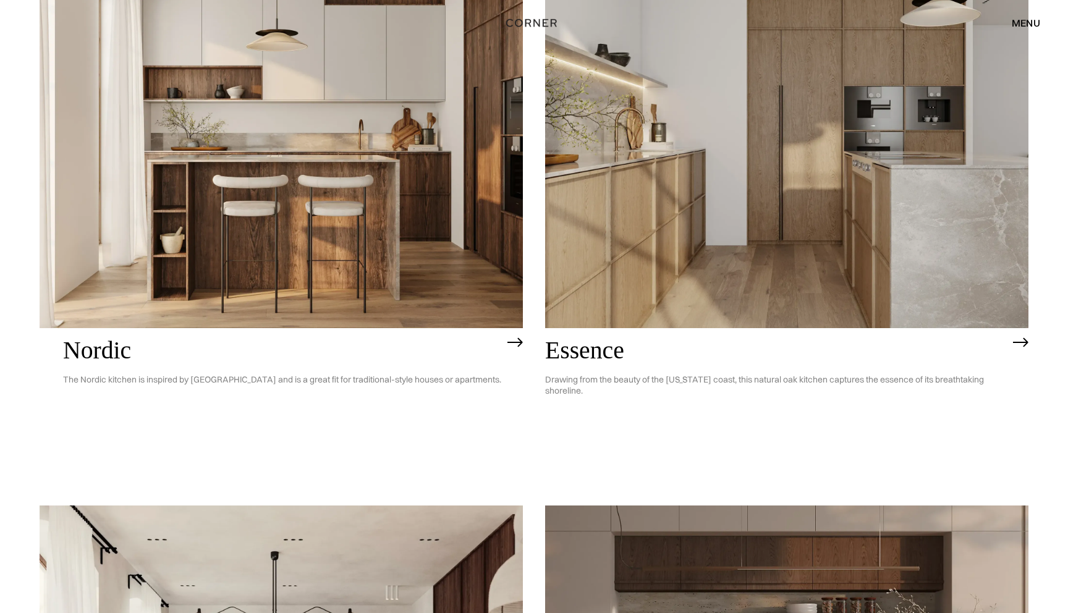
scroll to position [242, 0]
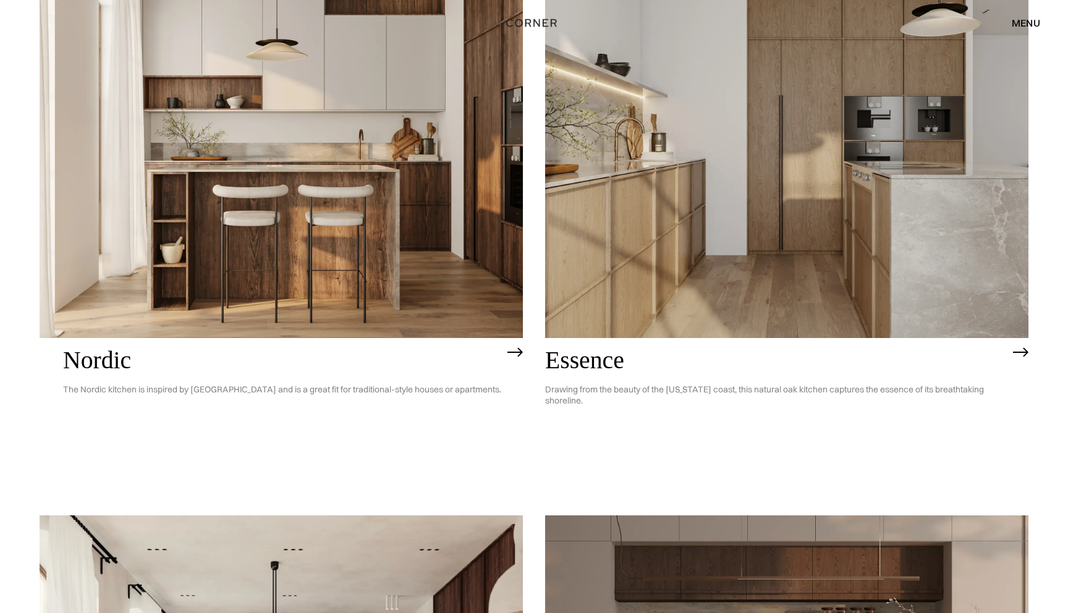
click at [793, 321] on img at bounding box center [786, 144] width 483 height 387
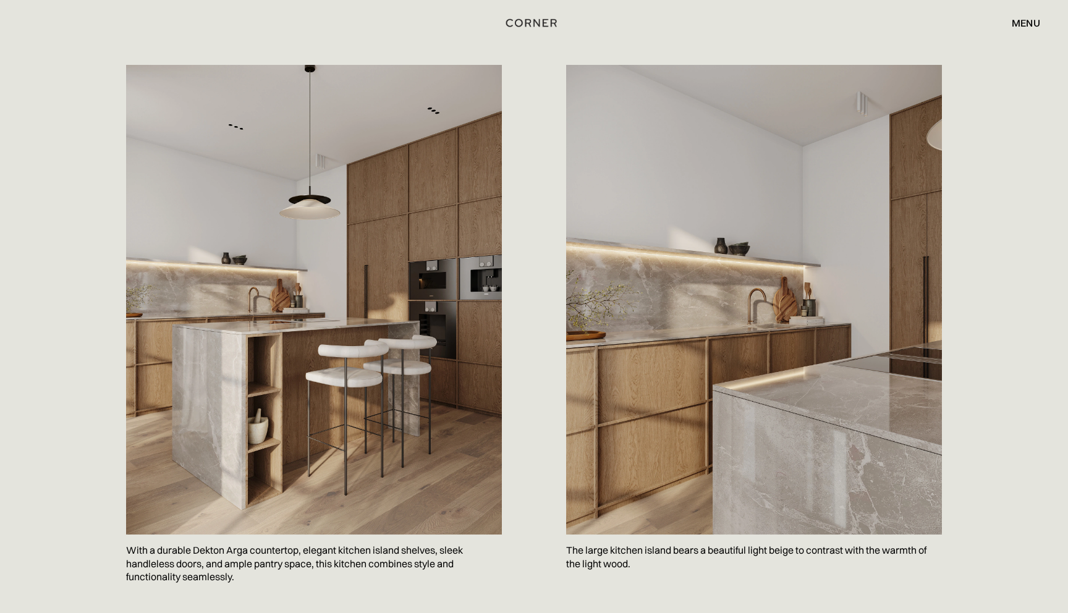
scroll to position [600, 0]
